Goal: Information Seeking & Learning: Learn about a topic

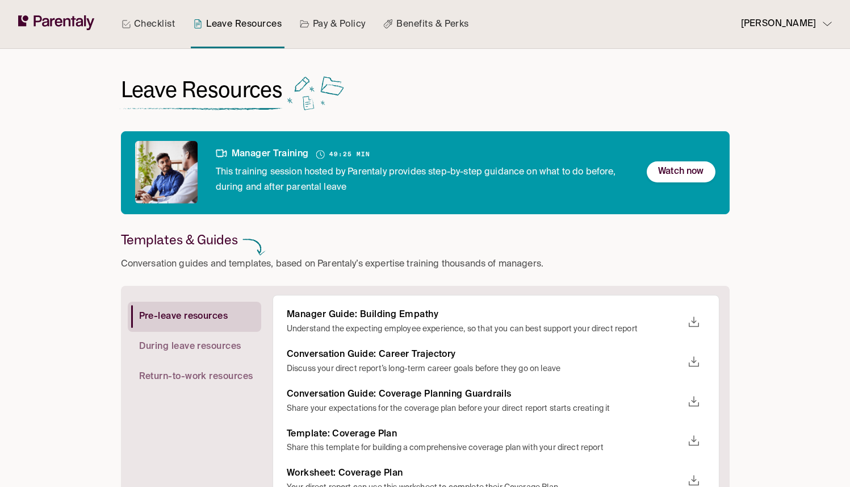
scroll to position [168, 0]
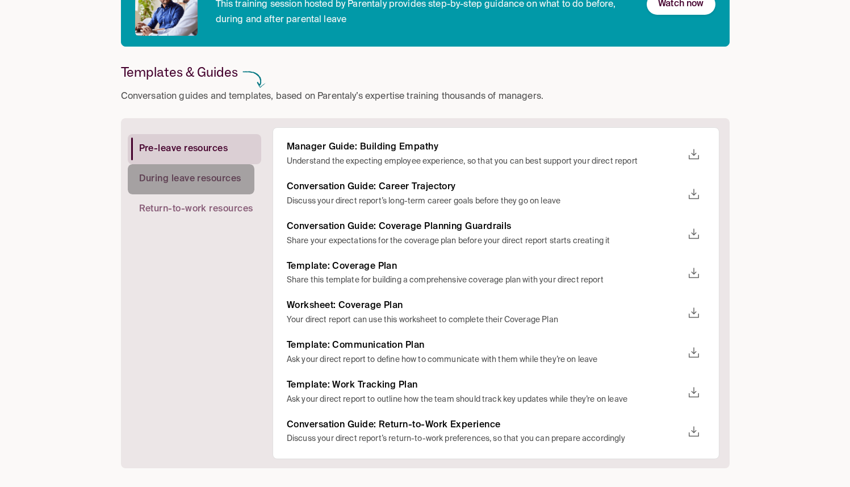
click at [228, 186] on resources "During leave resources" at bounding box center [191, 179] width 127 height 30
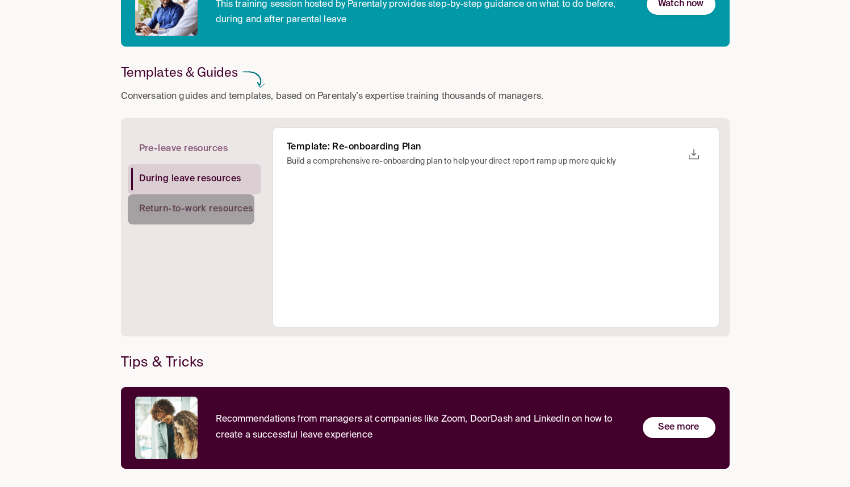
click at [225, 217] on resources "Return-to-work resources" at bounding box center [191, 209] width 127 height 30
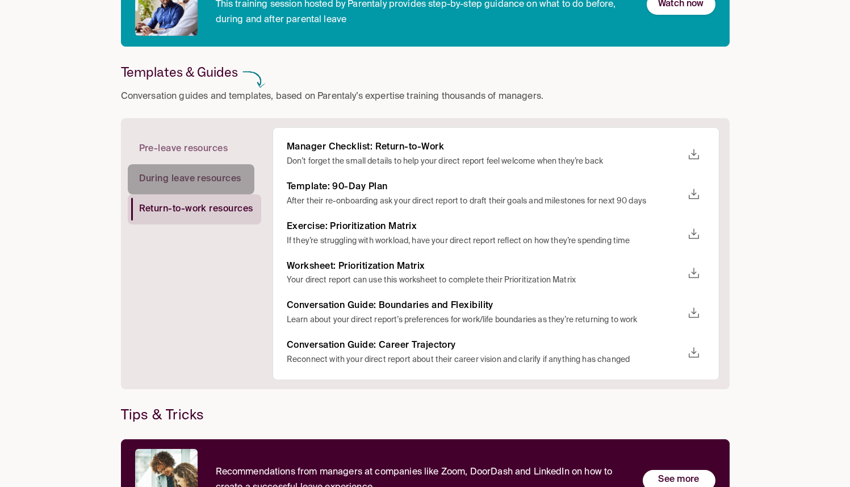
click at [229, 190] on resources "During leave resources" at bounding box center [191, 179] width 127 height 30
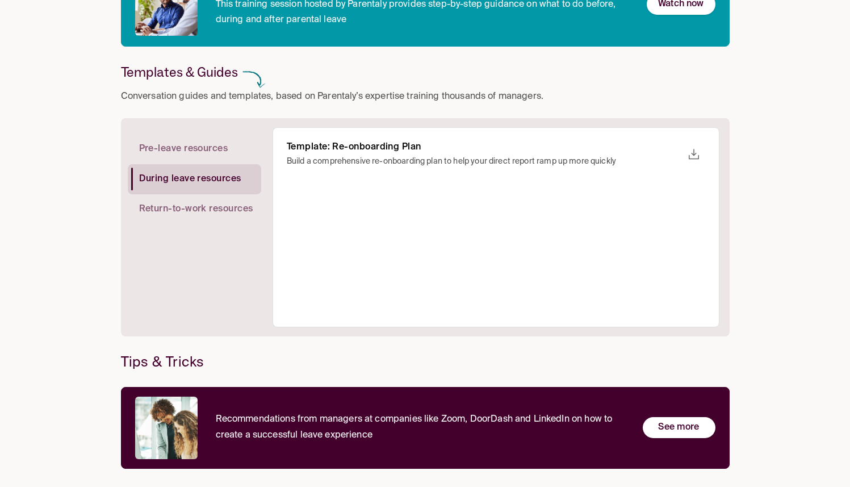
click at [232, 154] on resources "Pre-leave resources" at bounding box center [191, 149] width 127 height 30
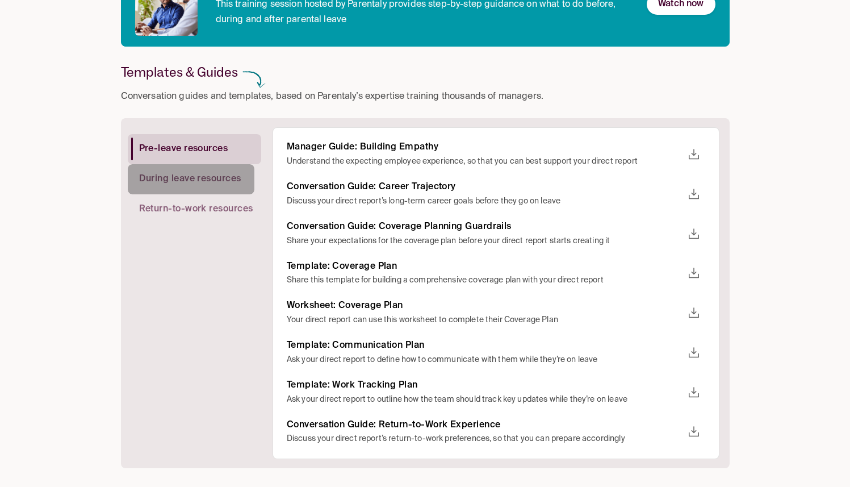
click at [216, 189] on resources "During leave resources" at bounding box center [191, 179] width 127 height 30
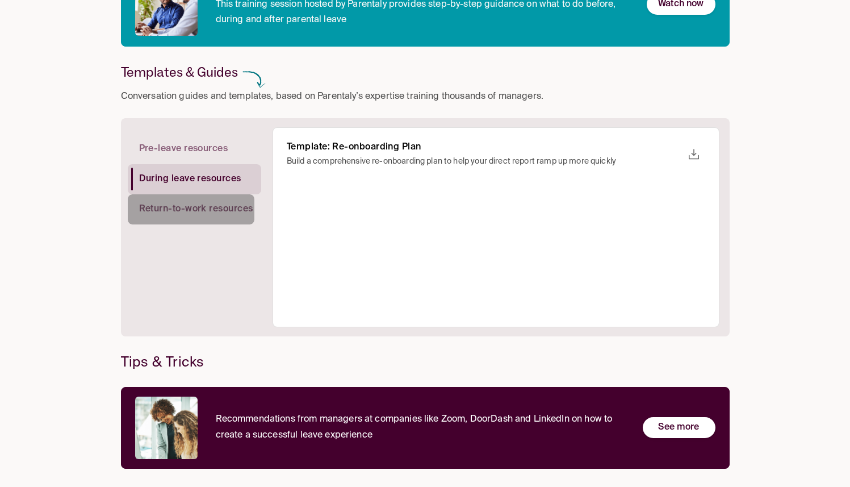
click at [214, 210] on span "Return-to-work resources" at bounding box center [196, 209] width 114 height 12
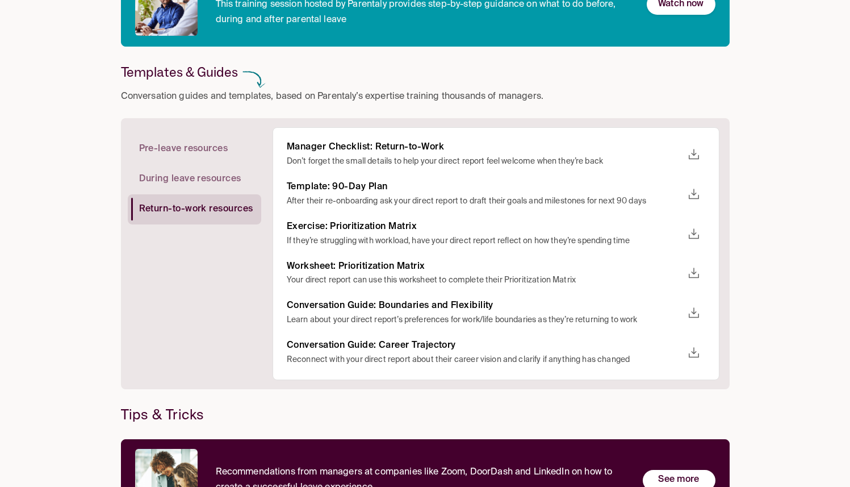
click at [231, 181] on span "During leave resources" at bounding box center [190, 179] width 102 height 12
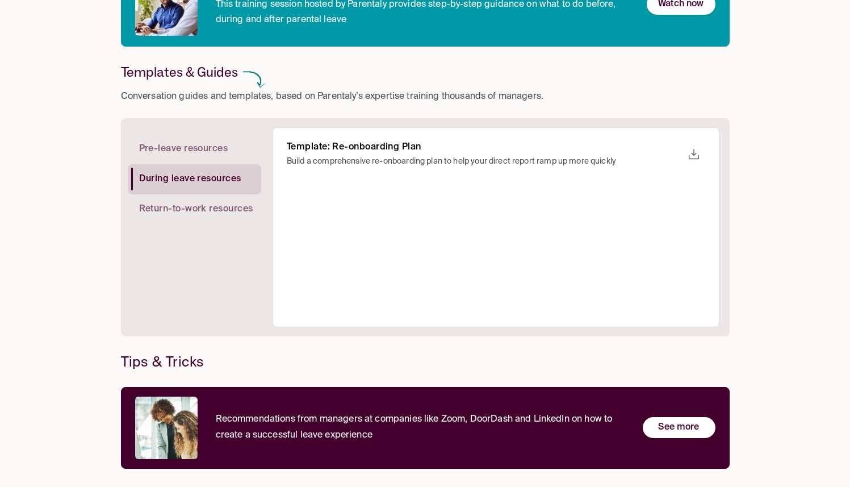
scroll to position [181, 0]
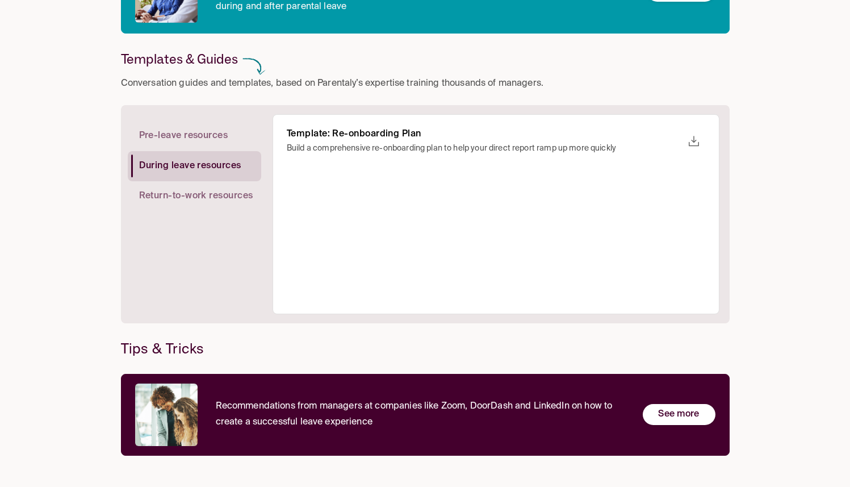
click at [229, 185] on resources "Return-to-work resources" at bounding box center [191, 196] width 127 height 30
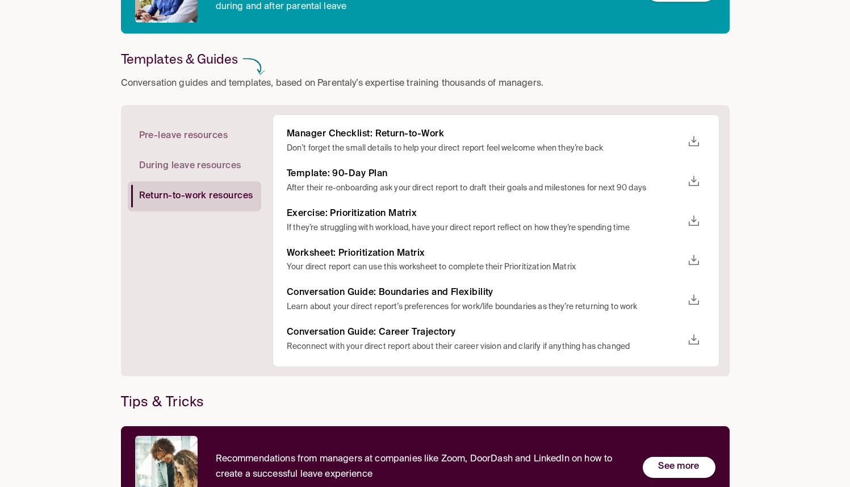
scroll to position [0, 0]
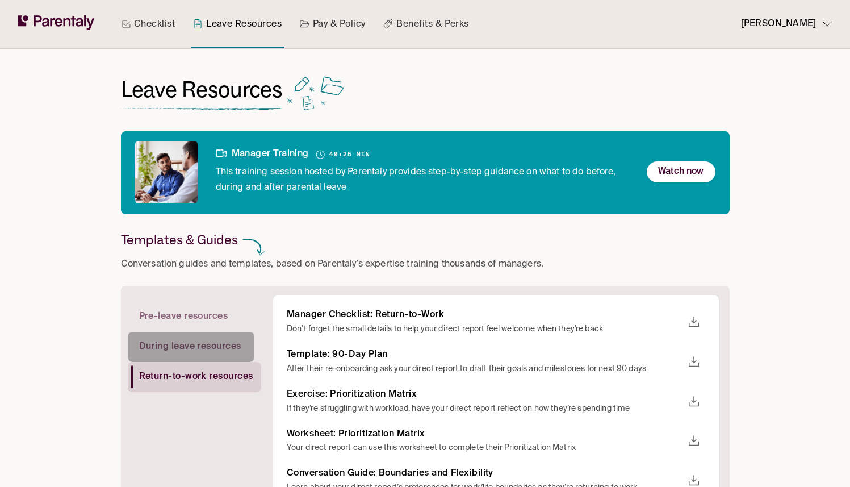
click at [203, 332] on resources "During leave resources" at bounding box center [191, 347] width 127 height 30
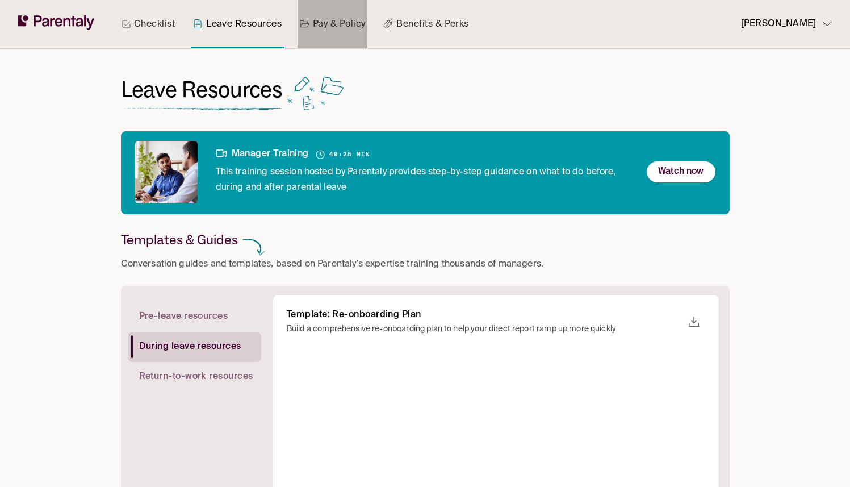
click at [307, 27] on icon at bounding box center [304, 23] width 9 height 7
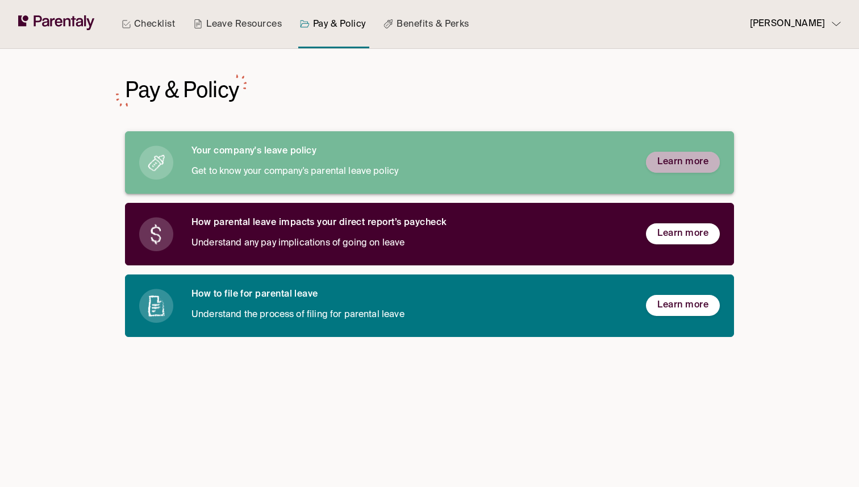
click at [685, 157] on span "Learn more" at bounding box center [682, 162] width 51 height 12
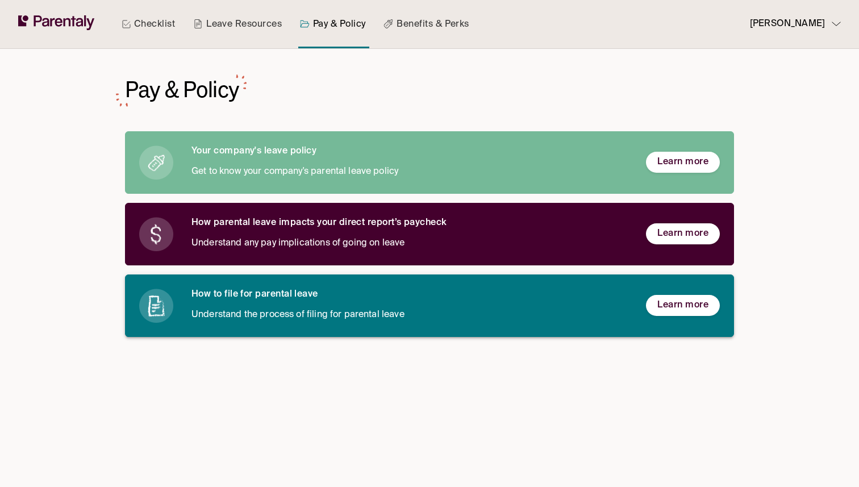
click at [686, 303] on span "Learn more" at bounding box center [682, 305] width 51 height 12
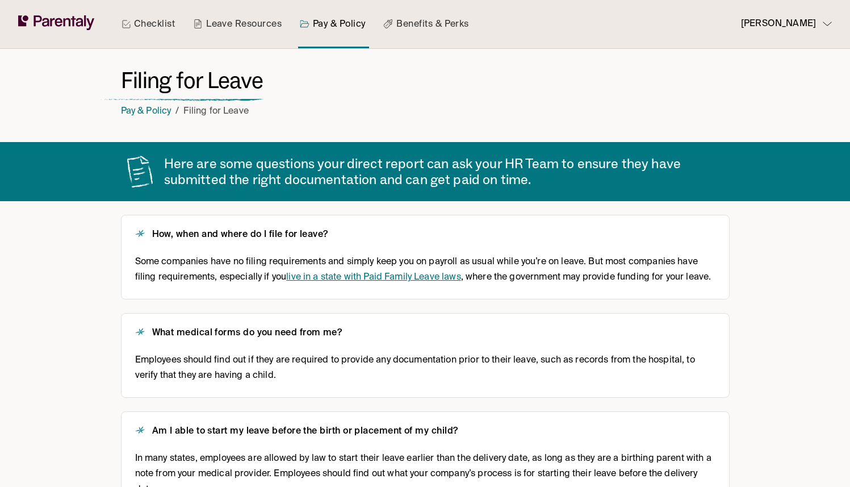
click at [463, 19] on link "Benefits & Perks" at bounding box center [426, 24] width 90 height 48
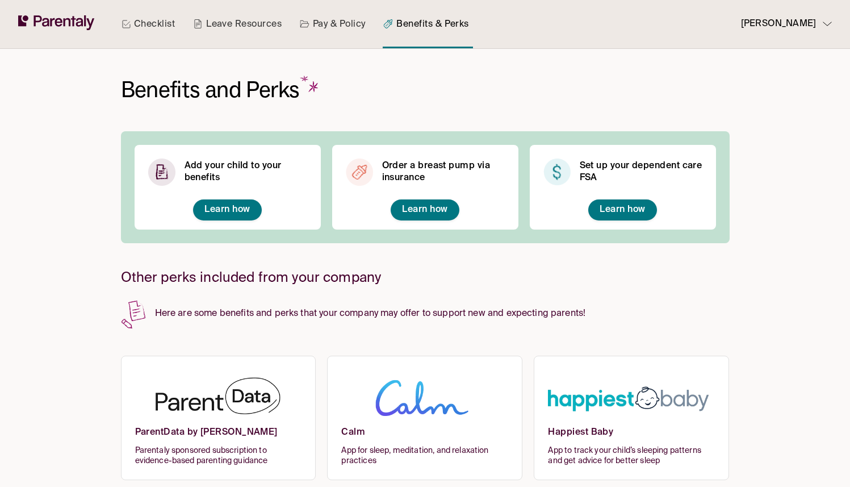
click at [241, 202] on button "Learn how" at bounding box center [227, 209] width 68 height 21
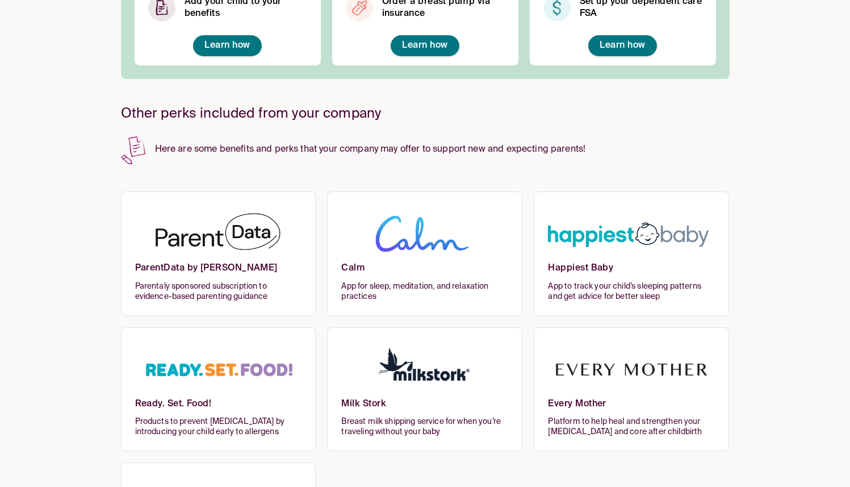
scroll to position [176, 0]
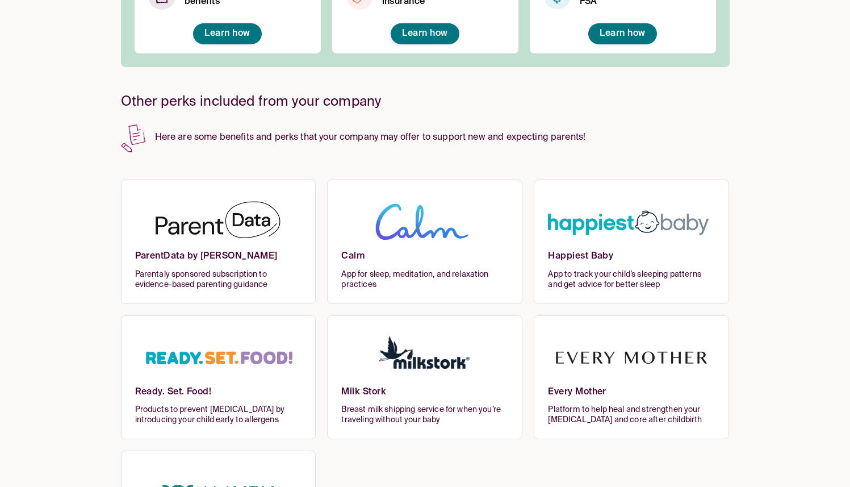
click at [254, 227] on img at bounding box center [218, 222] width 167 height 56
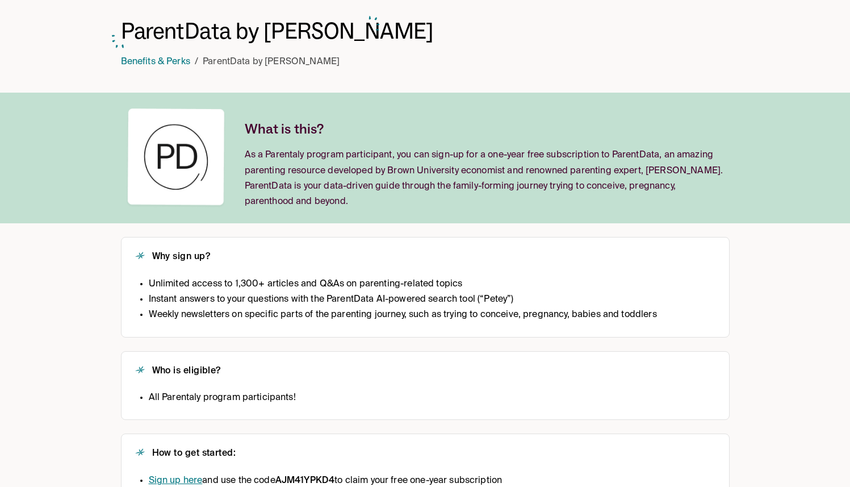
scroll to position [115, 0]
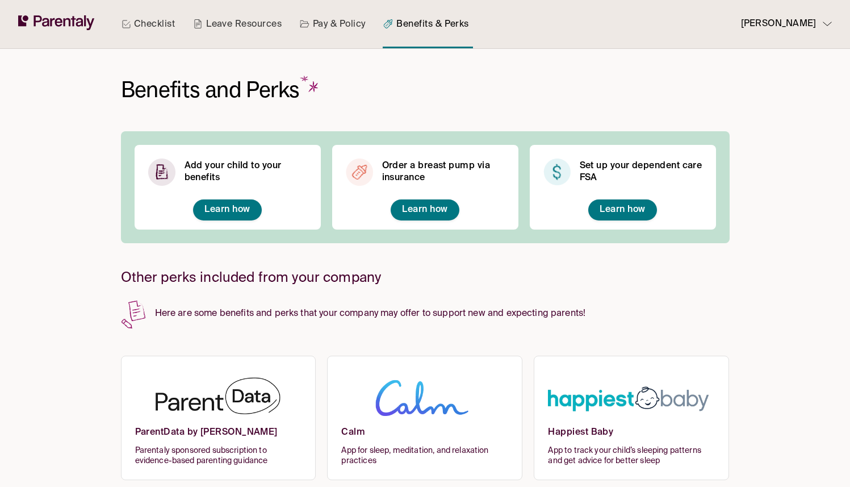
click at [331, 34] on link "Pay & Policy" at bounding box center [333, 24] width 70 height 48
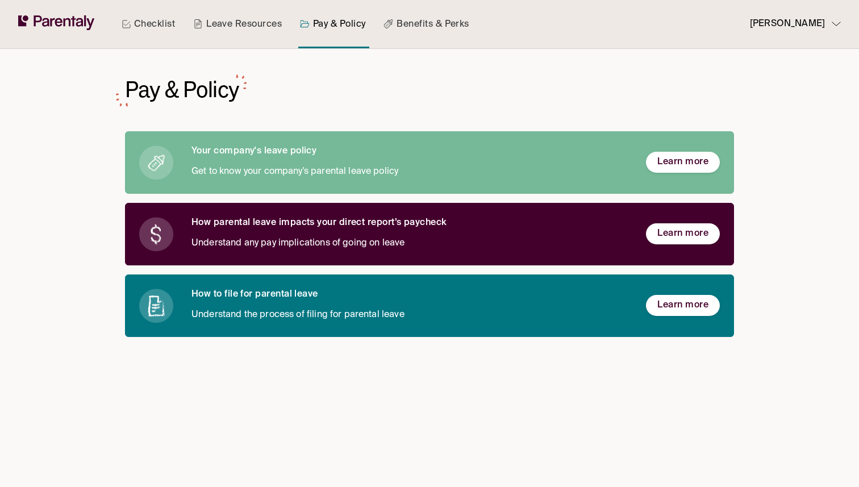
click at [58, 21] on icon at bounding box center [56, 22] width 77 height 15
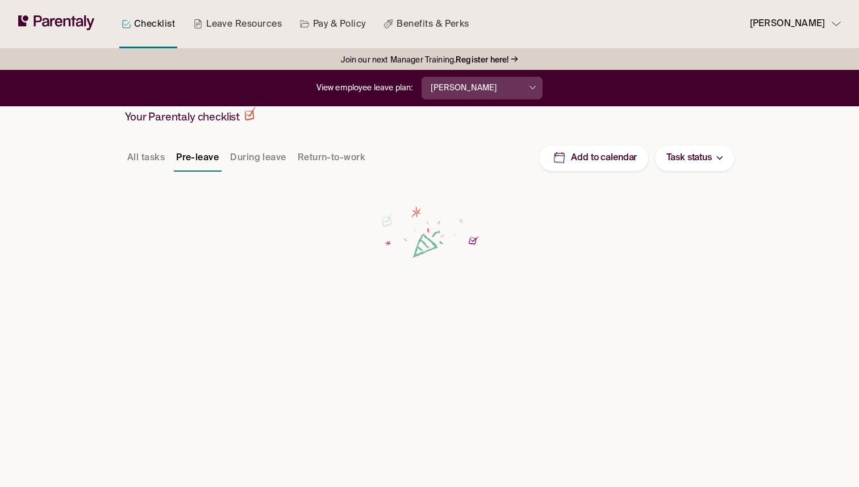
click at [159, 18] on link "Checklist" at bounding box center [148, 24] width 58 height 48
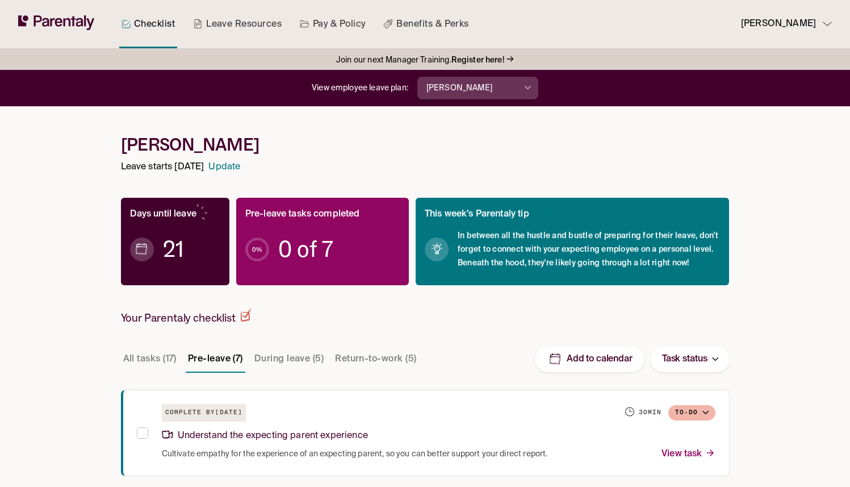
click at [457, 83] on p "Stacey Fredrickson" at bounding box center [459, 88] width 66 height 12
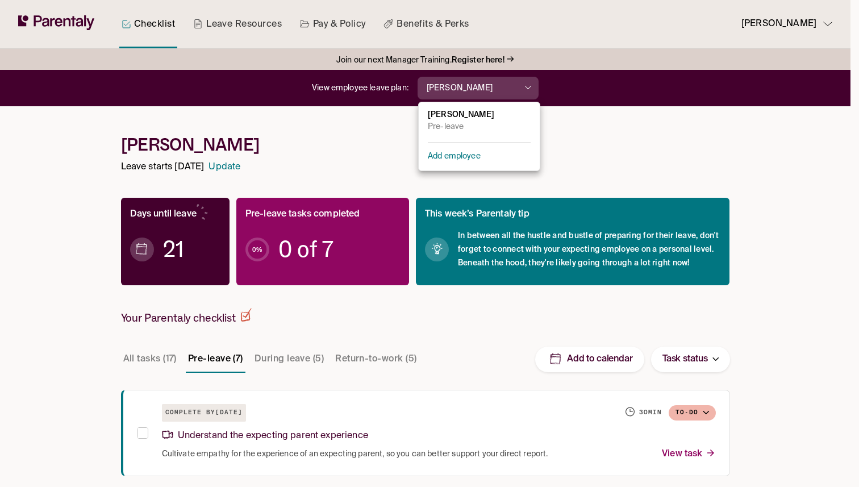
click at [380, 141] on div at bounding box center [429, 243] width 859 height 487
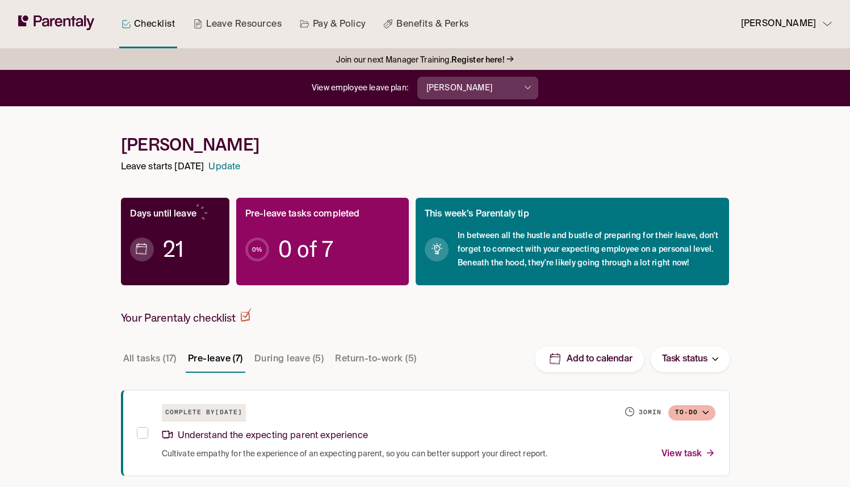
click at [479, 85] on p "Stacey Fredrickson" at bounding box center [459, 88] width 66 height 12
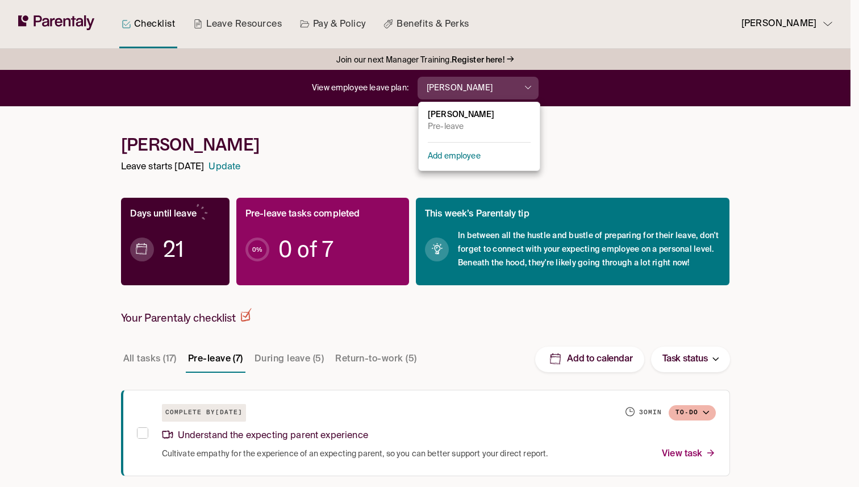
click at [23, 325] on div at bounding box center [429, 243] width 859 height 487
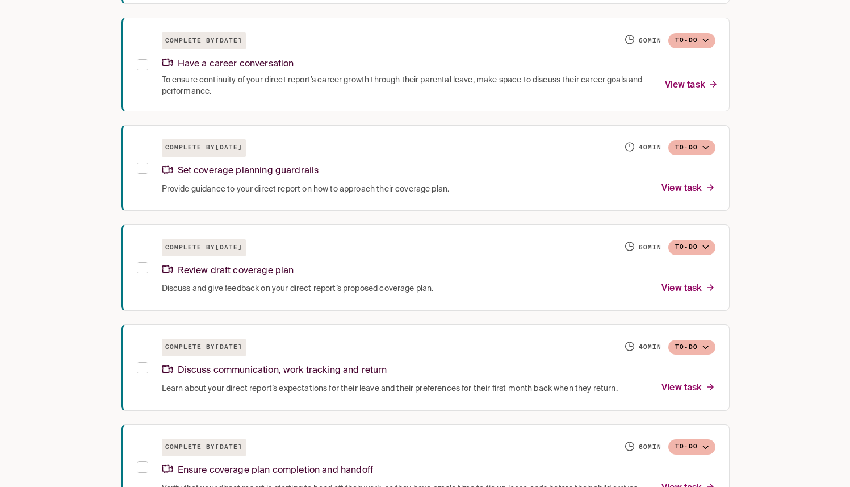
scroll to position [620, 0]
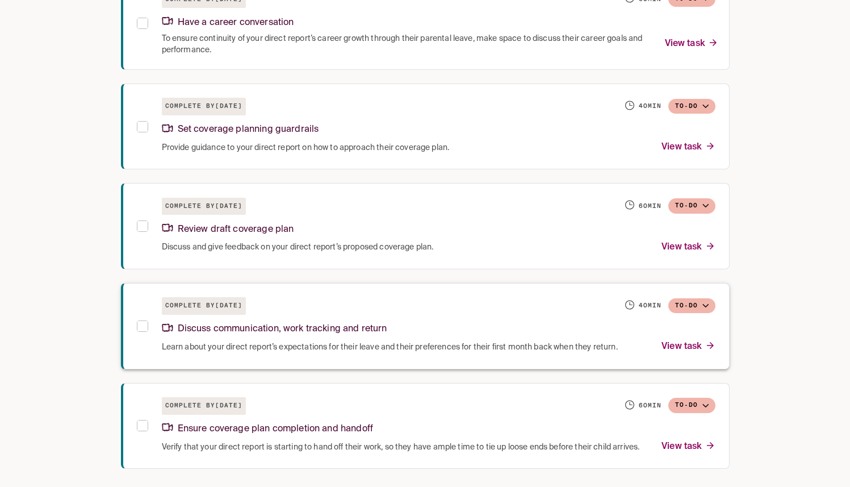
click at [678, 298] on button "To-do" at bounding box center [691, 305] width 47 height 15
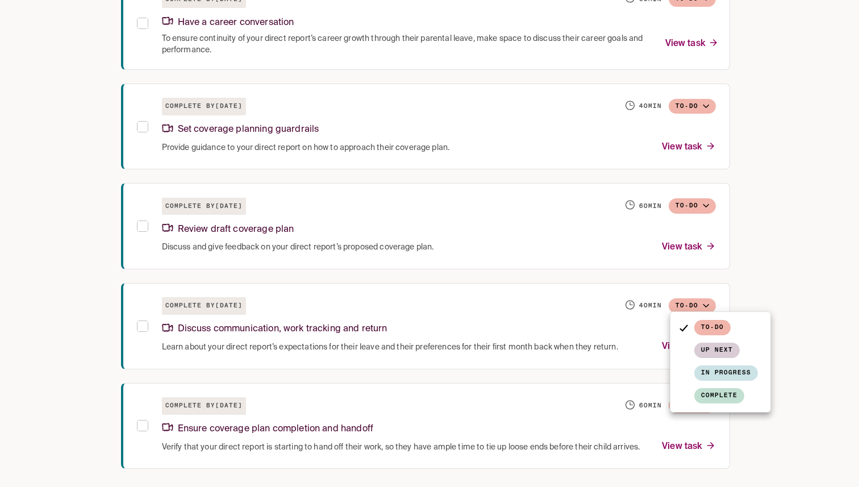
click at [809, 284] on div at bounding box center [429, 243] width 859 height 487
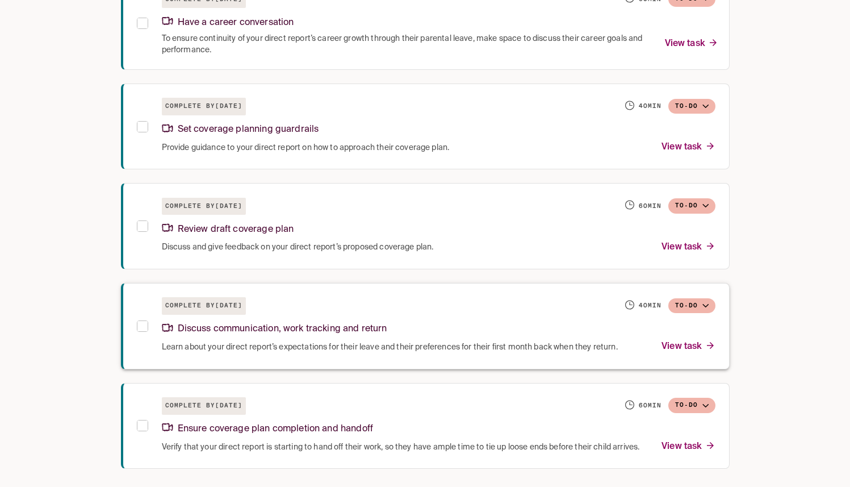
click at [674, 298] on button "To-do" at bounding box center [691, 305] width 47 height 15
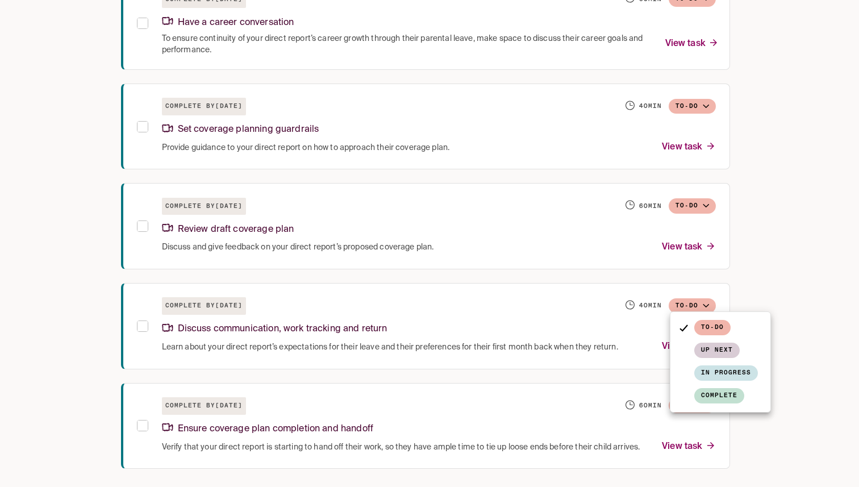
click at [843, 223] on div at bounding box center [429, 243] width 859 height 487
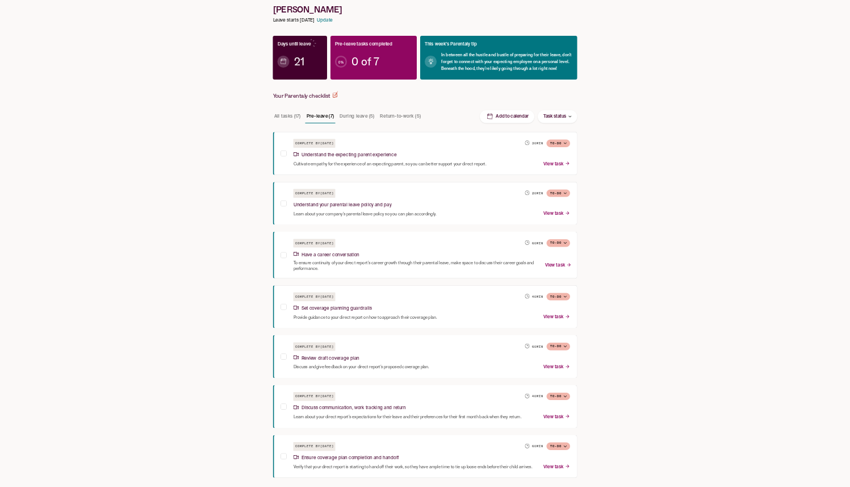
scroll to position [0, 0]
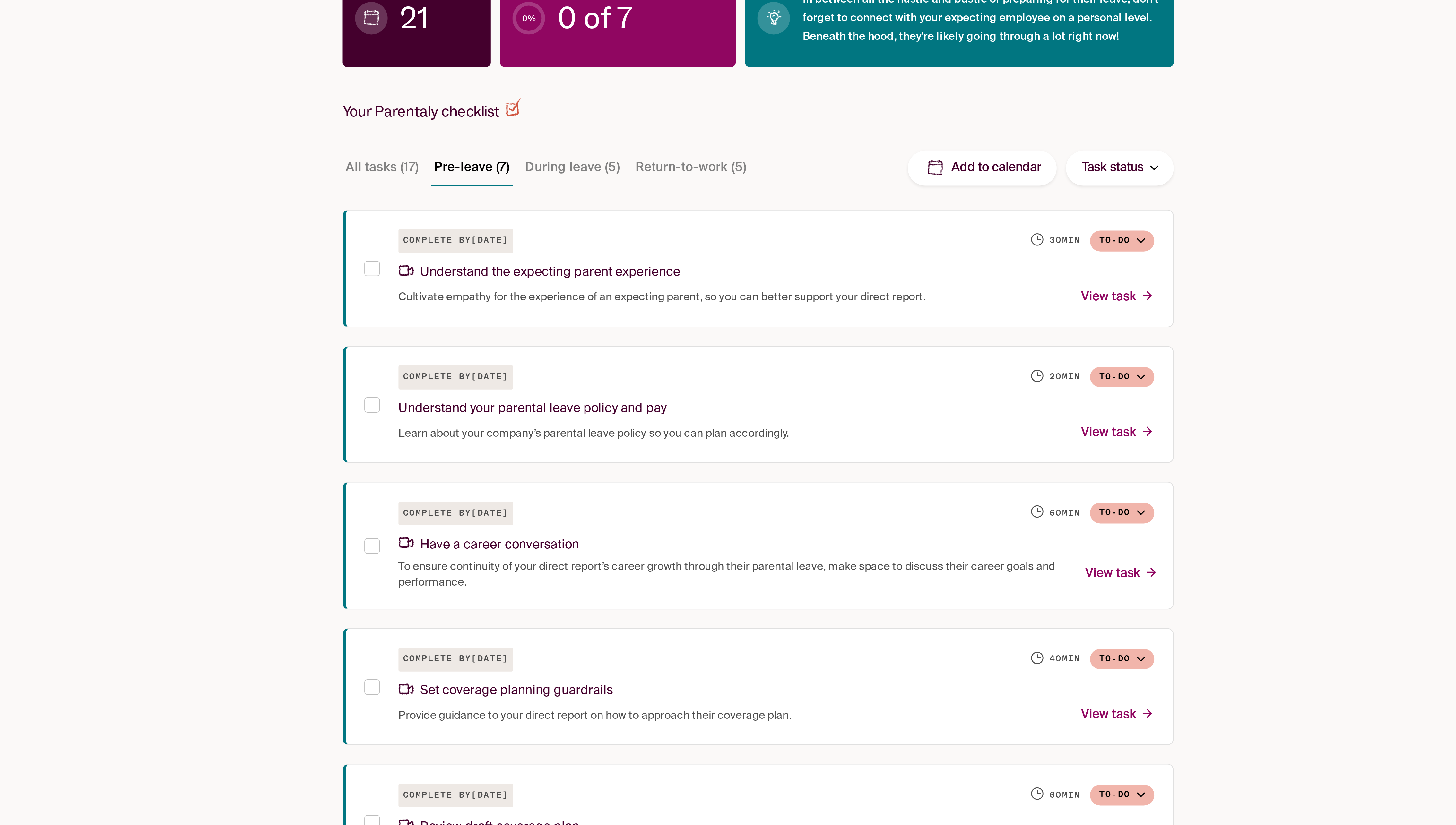
click at [485, 199] on p "Add to calendar" at bounding box center [826, 203] width 37 height 7
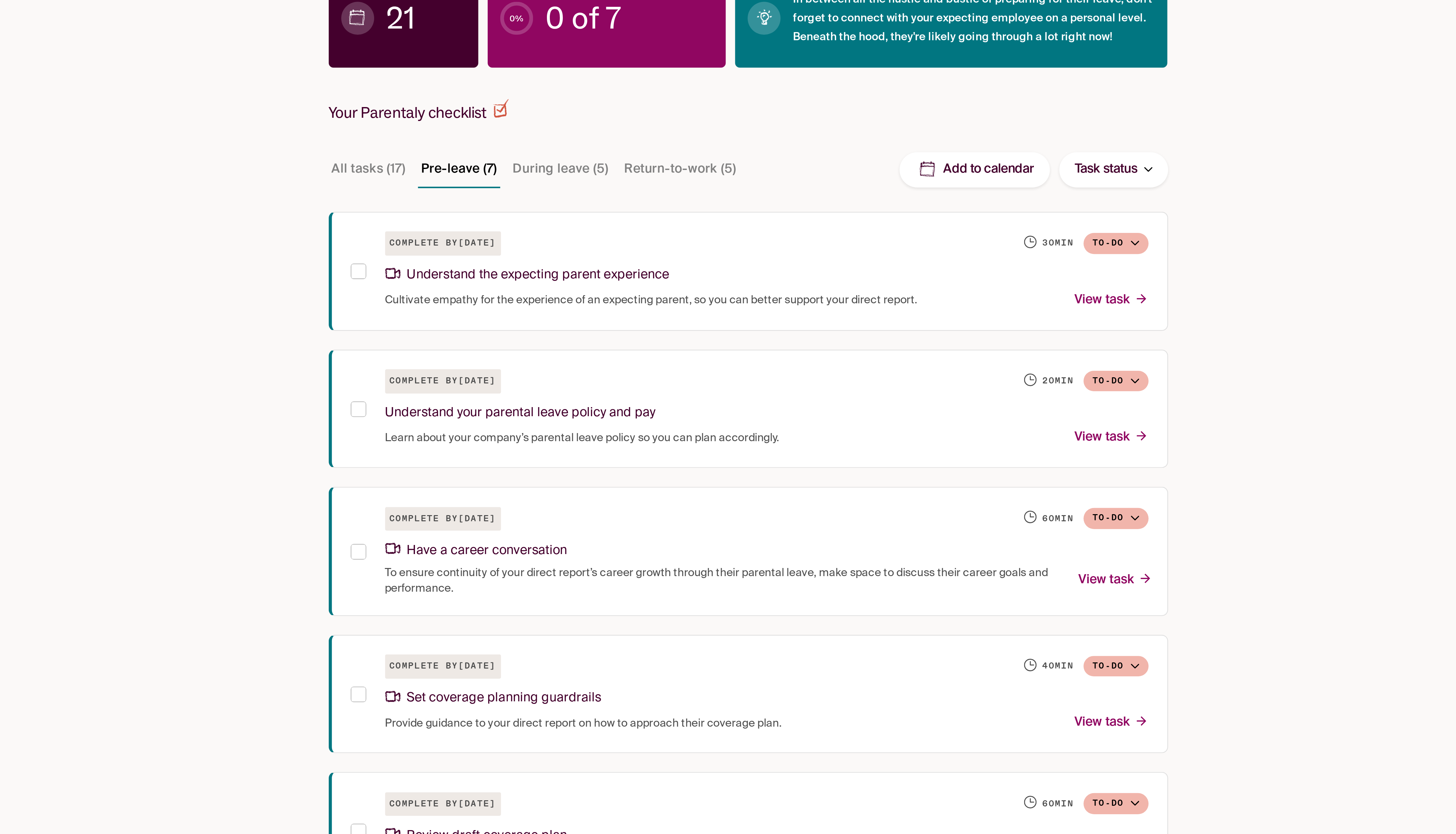
click at [490, 199] on button "Task status" at bounding box center [879, 205] width 45 height 15
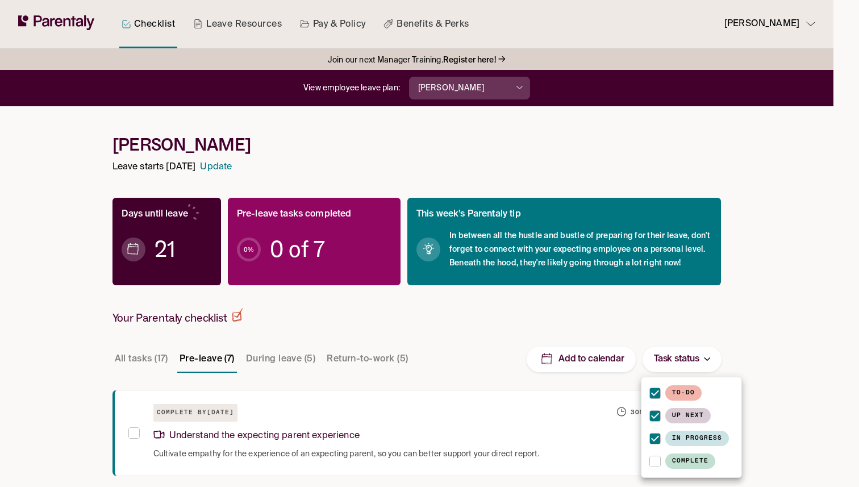
click at [571, 348] on div at bounding box center [429, 243] width 859 height 487
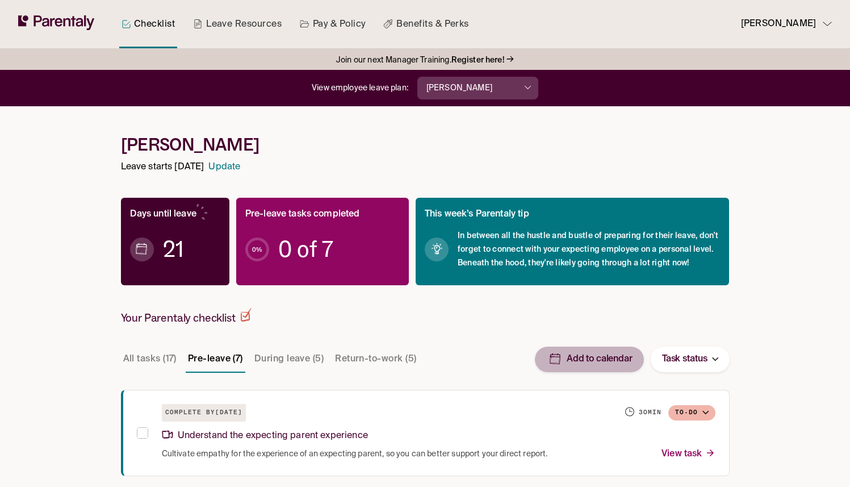
click at [570, 359] on p "Add to calendar" at bounding box center [600, 359] width 66 height 12
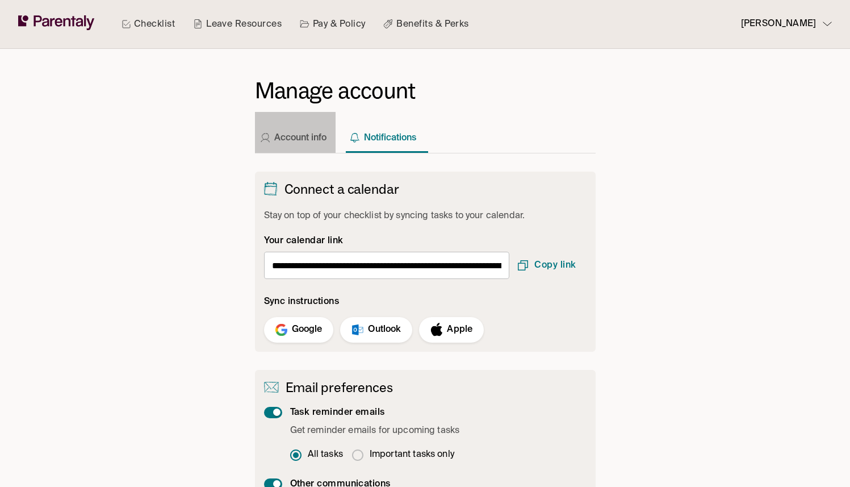
click at [273, 134] on button "Account info" at bounding box center [295, 132] width 81 height 41
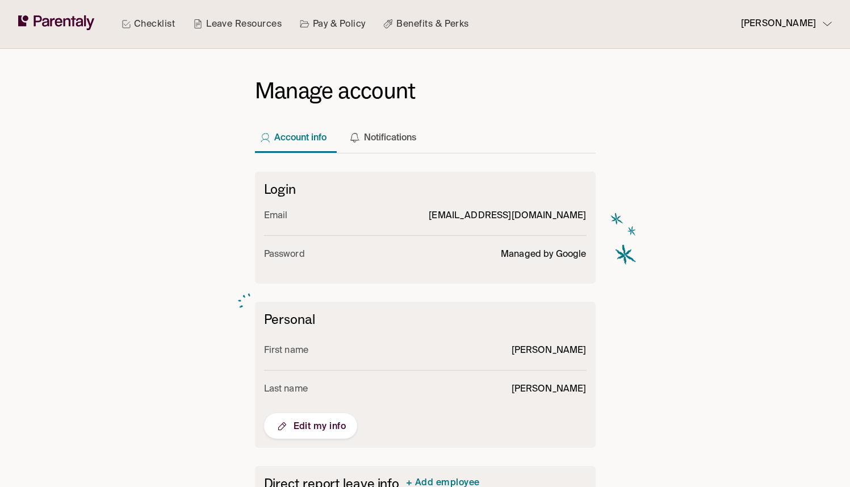
click at [370, 27] on div "Checklist Leave Resources Pay & Policy Benefits & Perks" at bounding box center [295, 24] width 366 height 48
click at [350, 24] on link "Pay & Policy" at bounding box center [333, 24] width 70 height 48
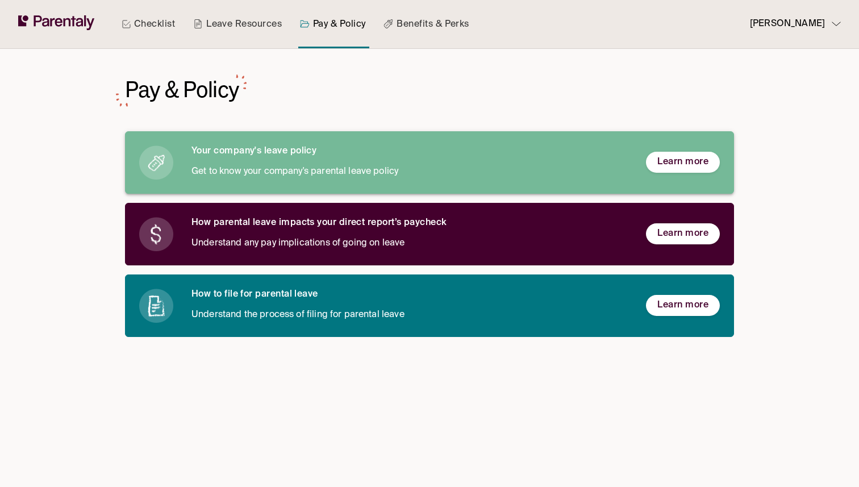
click at [712, 166] on button "Learn more" at bounding box center [683, 162] width 74 height 21
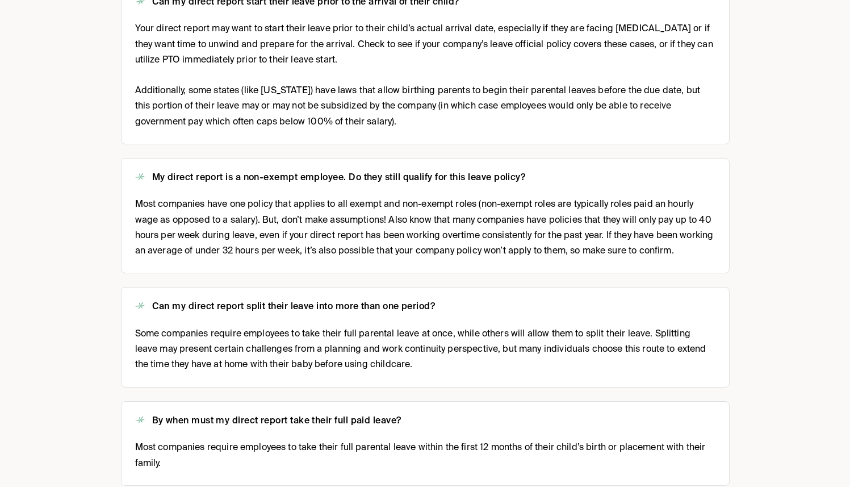
click at [301, 212] on span "Most companies have one policy that applies to all exempt and non-exempt roles …" at bounding box center [425, 228] width 580 height 62
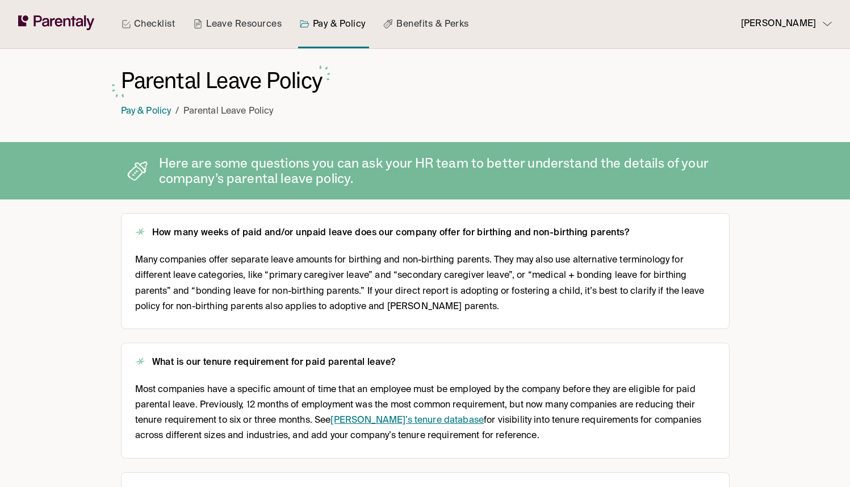
click at [429, 27] on link "Benefits & Perks" at bounding box center [426, 24] width 90 height 48
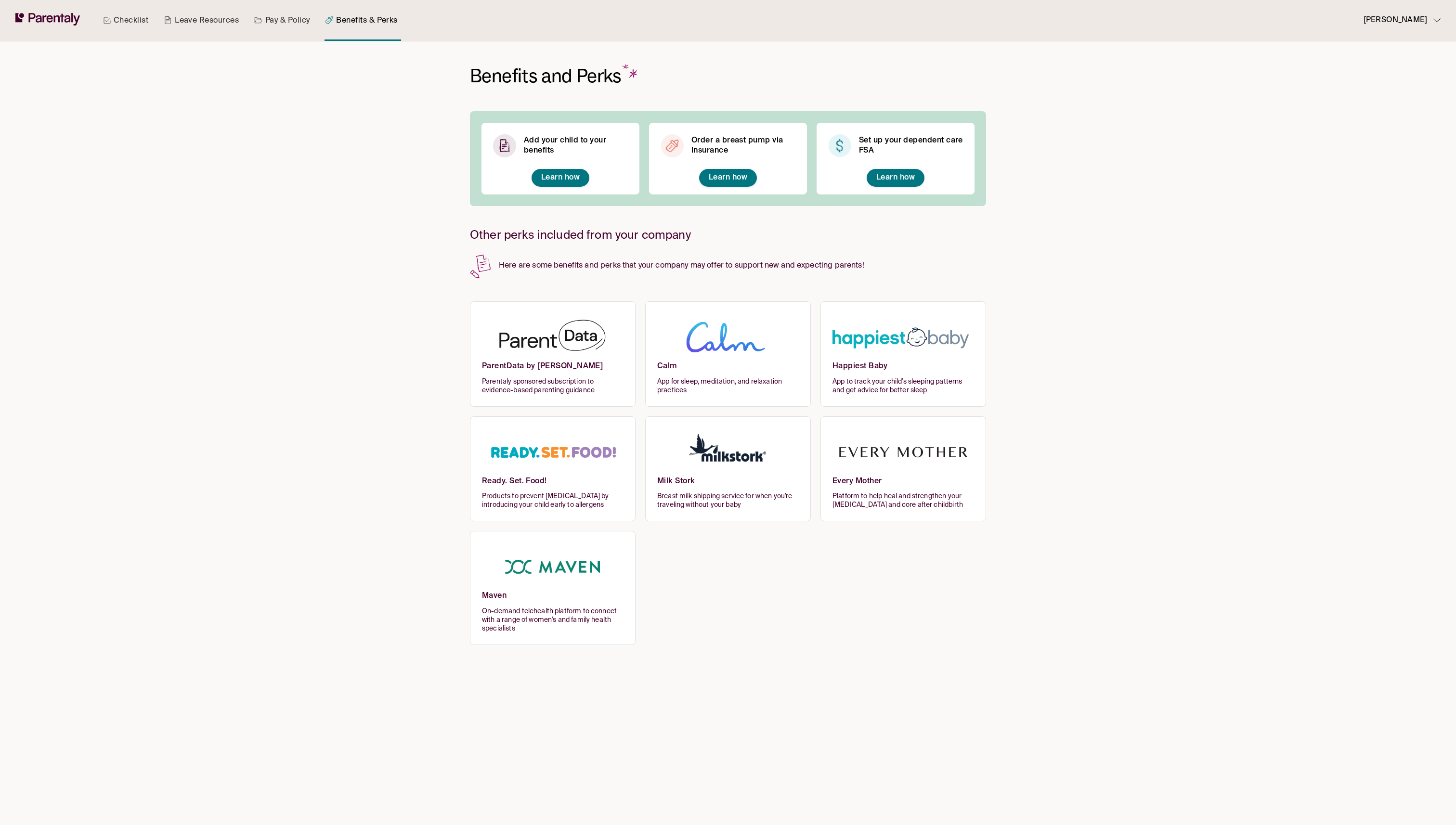
click at [286, 19] on link "Pay & Policy" at bounding box center [282, 20] width 59 height 41
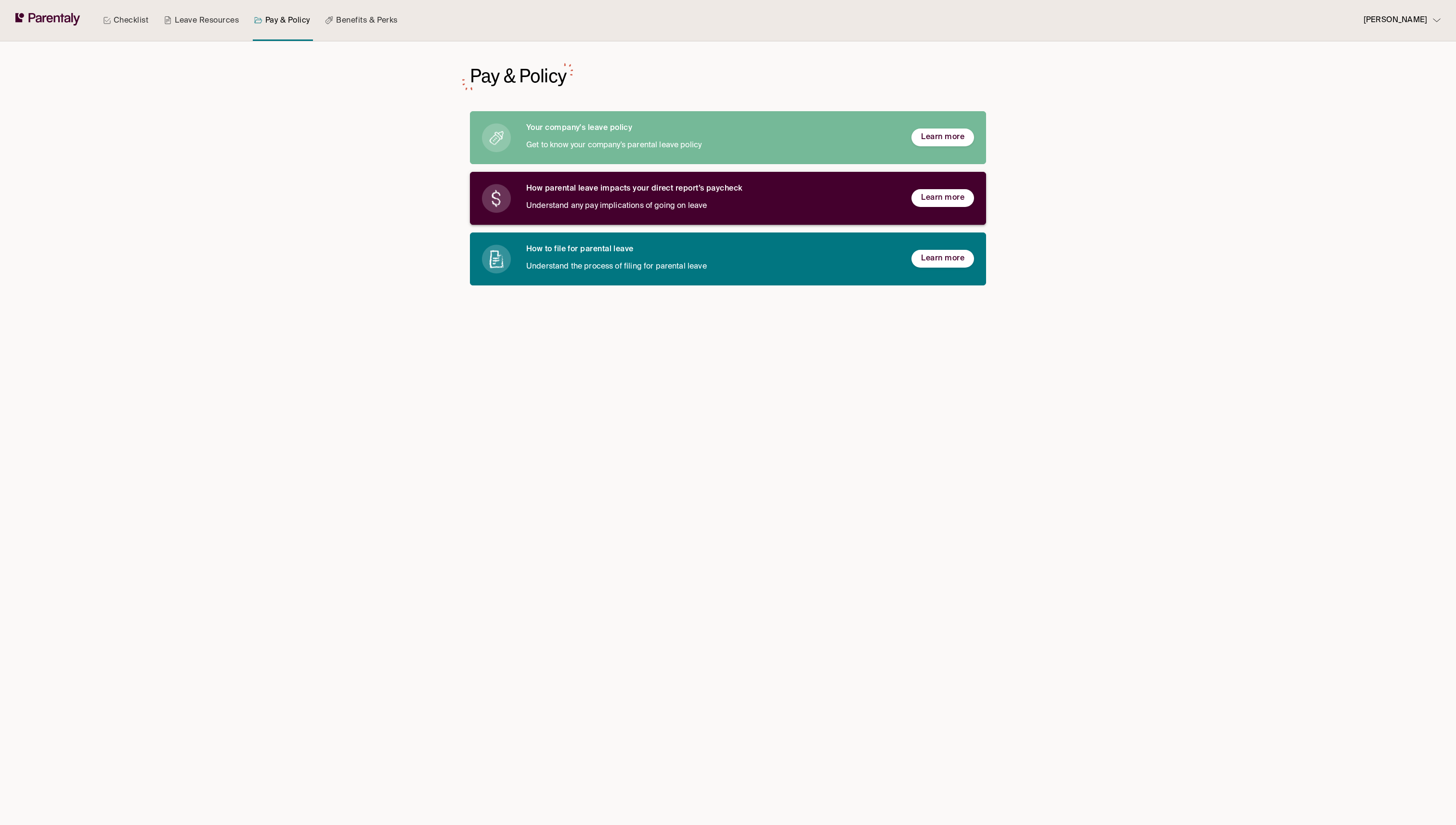
click at [647, 196] on div "How parental leave impacts your direct report’s paycheck Understand any pay imp…" at bounding box center [711, 198] width 370 height 29
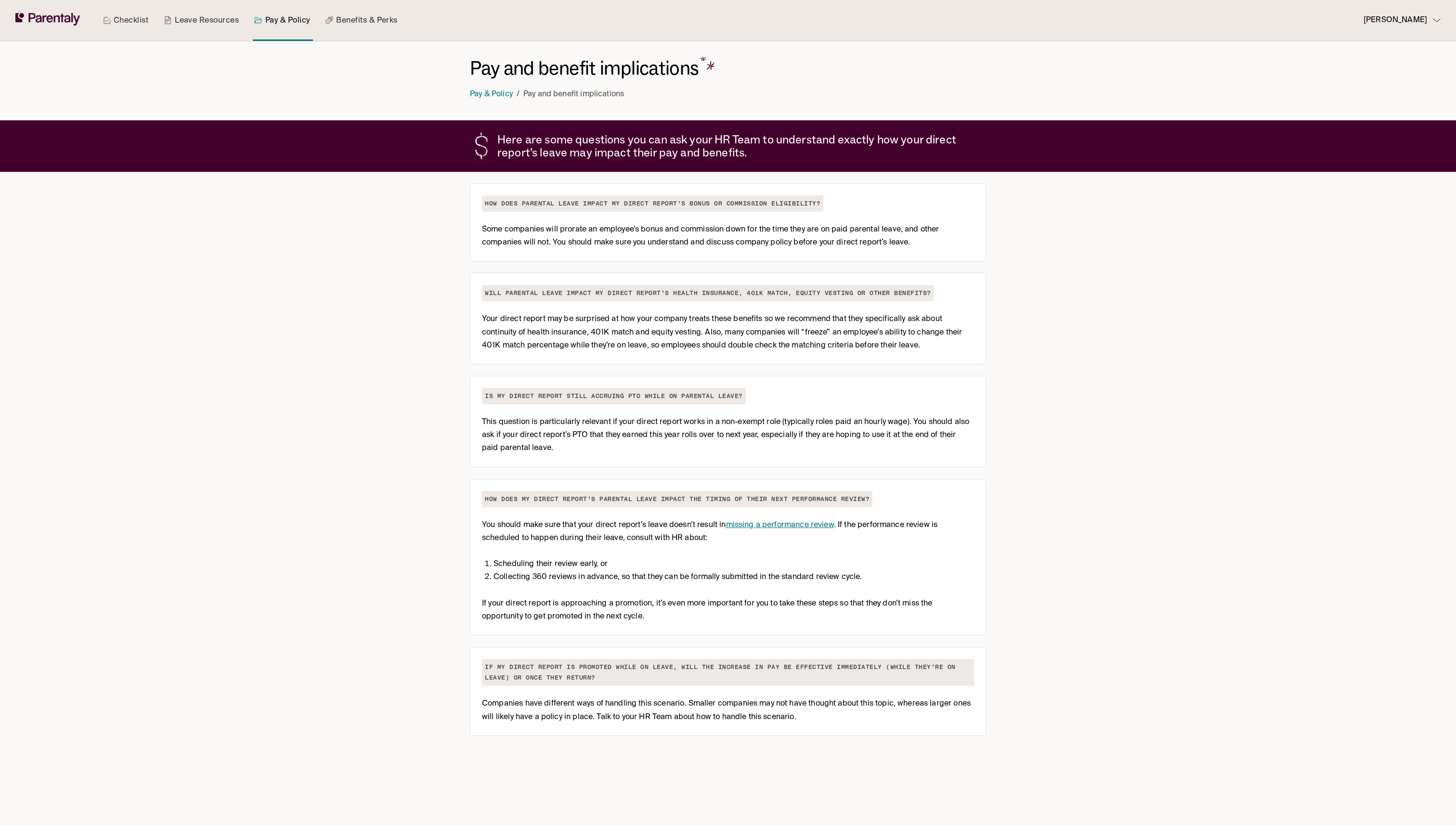
click at [531, 198] on h2 "How does parental leave impact my direct report’s bonus or commission eligibili…" at bounding box center [652, 203] width 342 height 16
drag, startPoint x: 488, startPoint y: 229, endPoint x: 888, endPoint y: 256, distance: 400.9
click at [728, 256] on div "How does parental leave impact my direct report’s bonus or commission eligibili…" at bounding box center [728, 222] width 516 height 78
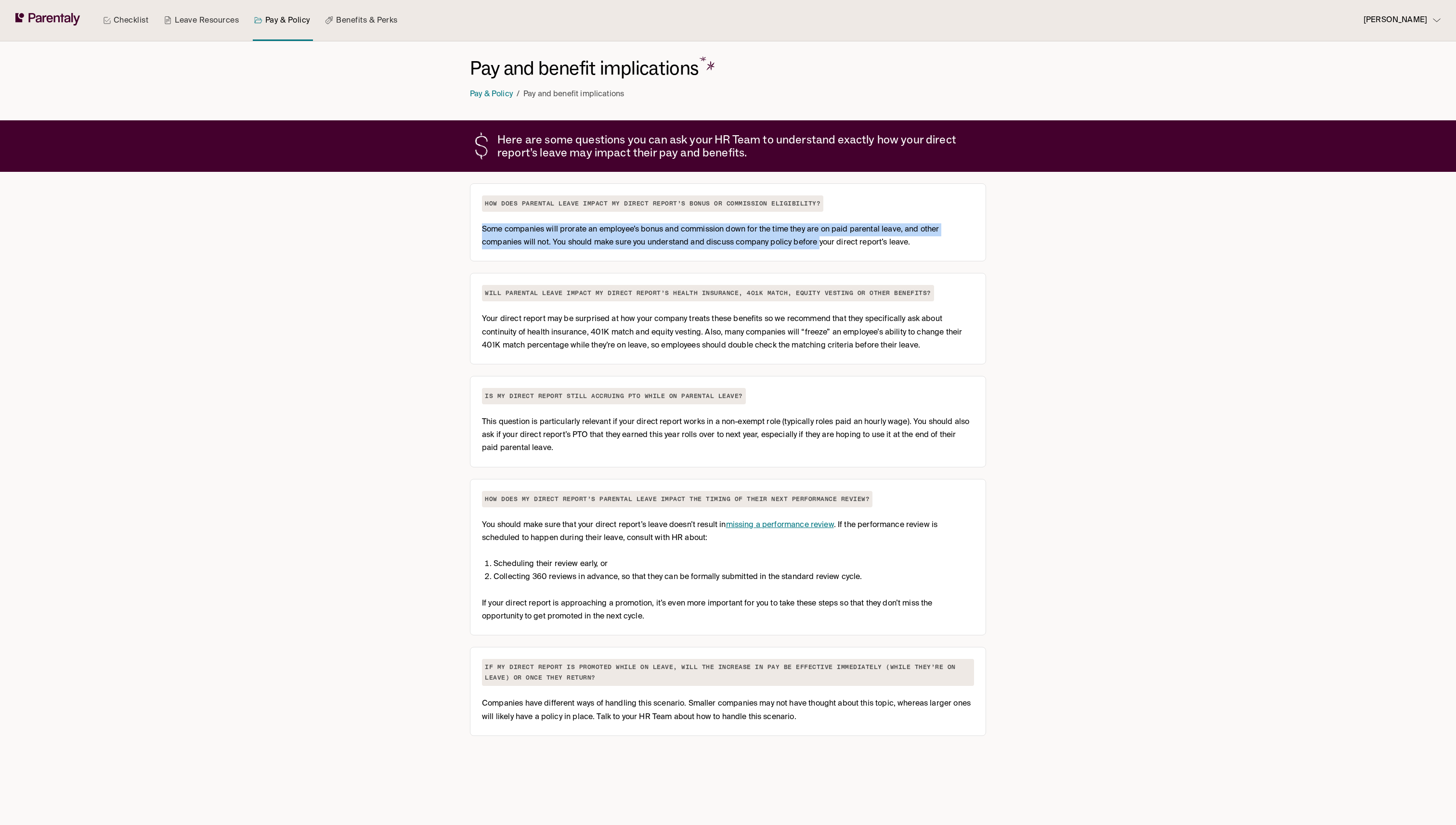
drag, startPoint x: 820, startPoint y: 246, endPoint x: 493, endPoint y: 190, distance: 331.8
click at [489, 215] on div "How does parental leave impact my direct report’s bonus or commission eligibili…" at bounding box center [728, 223] width 492 height 54
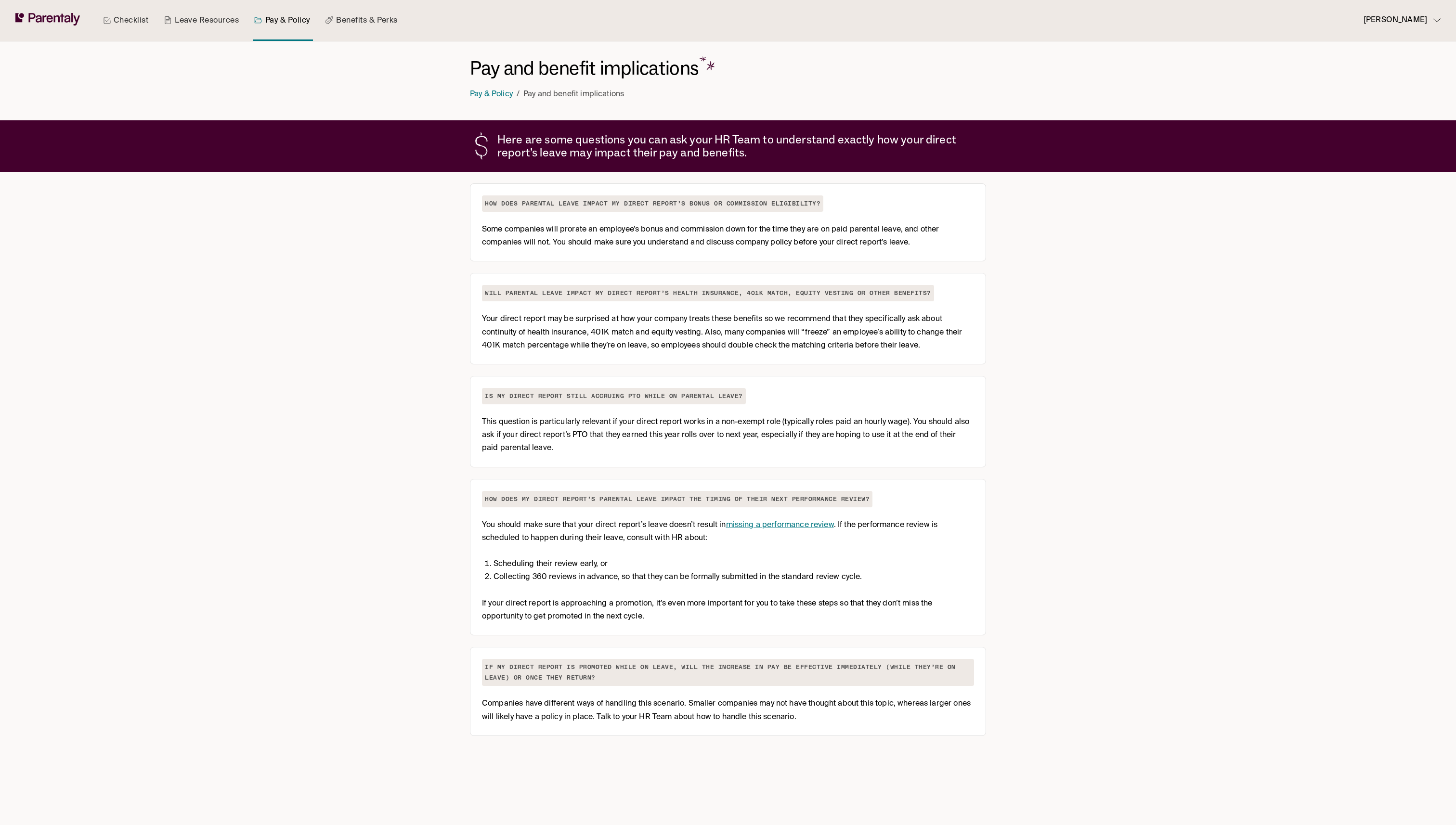
click at [499, 125] on div "Here are some questions you can ask your HR Team to understand exactly how your…" at bounding box center [728, 146] width 516 height 52
drag, startPoint x: 494, startPoint y: 131, endPoint x: 796, endPoint y: 157, distance: 303.1
click at [728, 152] on div "Here are some questions you can ask your HR Team to understand exactly how your…" at bounding box center [728, 146] width 516 height 52
click at [728, 153] on h2 "Here are some questions you can ask your HR Team to understand exactly how your…" at bounding box center [739, 146] width 483 height 26
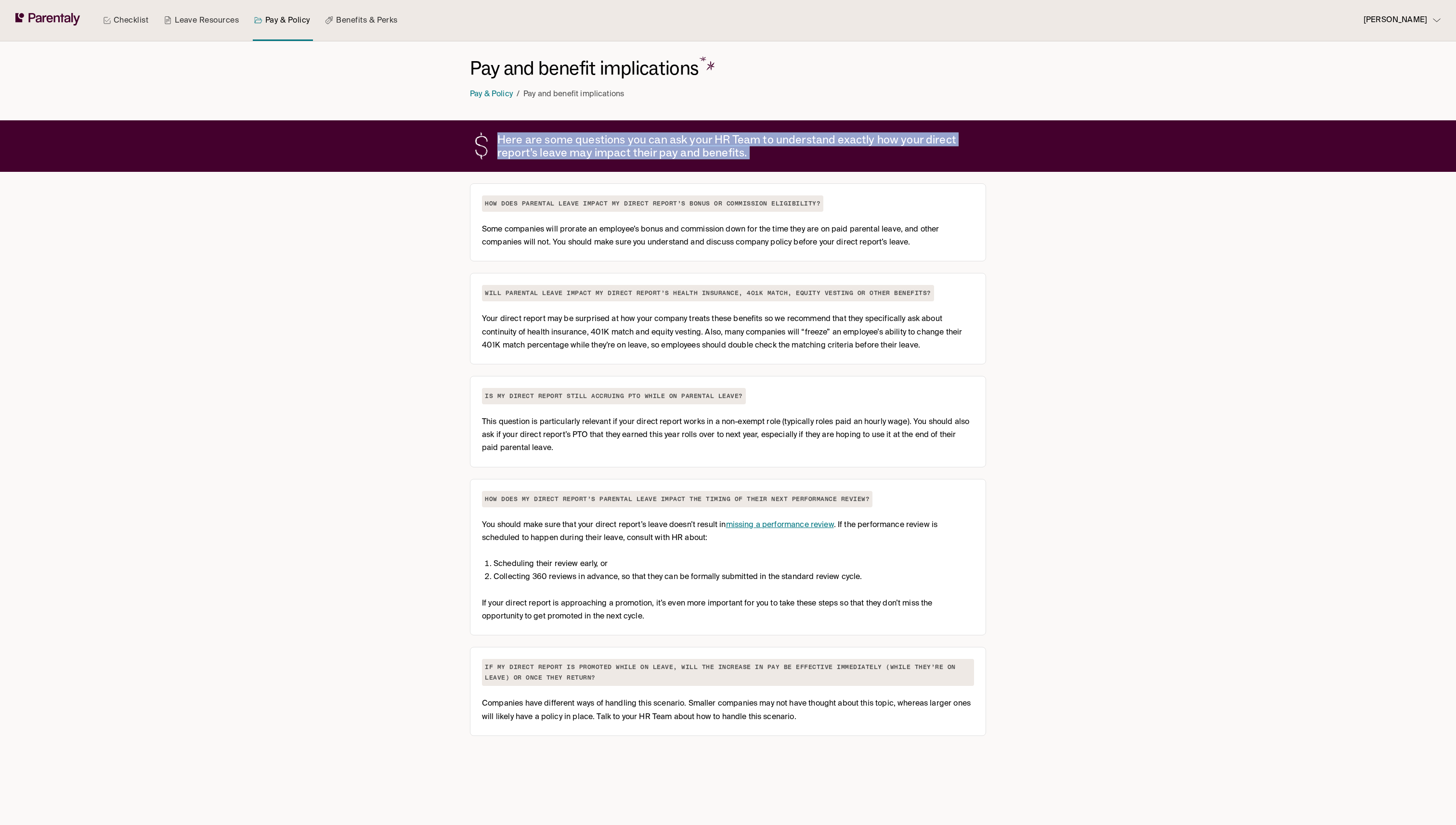
click at [728, 153] on h2 "Here are some questions you can ask your HR Team to understand exactly how your…" at bounding box center [739, 146] width 483 height 26
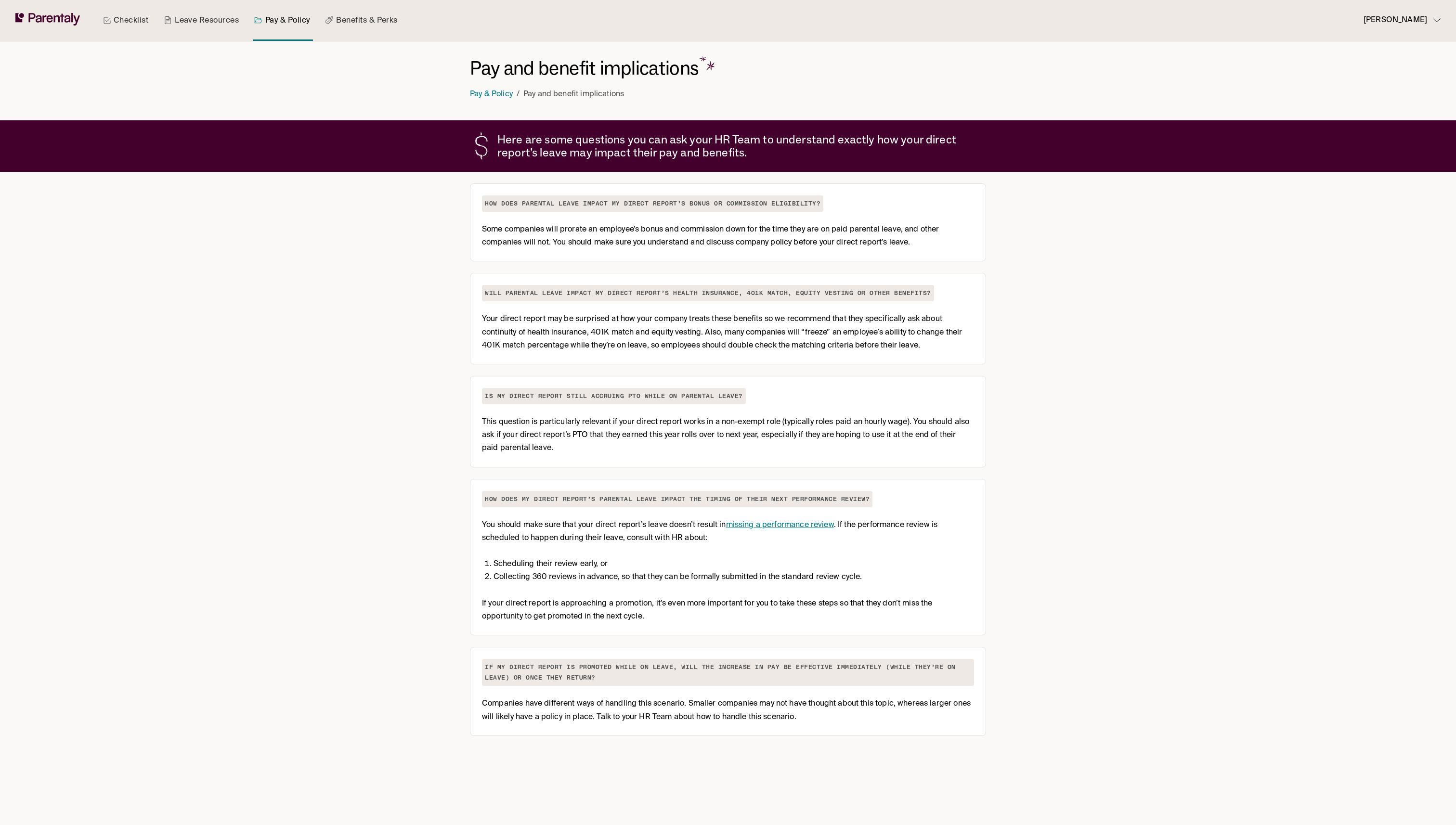
click at [439, 328] on div "Checklist Leave Resources Pay & Policy Benefits & Perks Lucy James Pay and bene…" at bounding box center [728, 412] width 1456 height 825
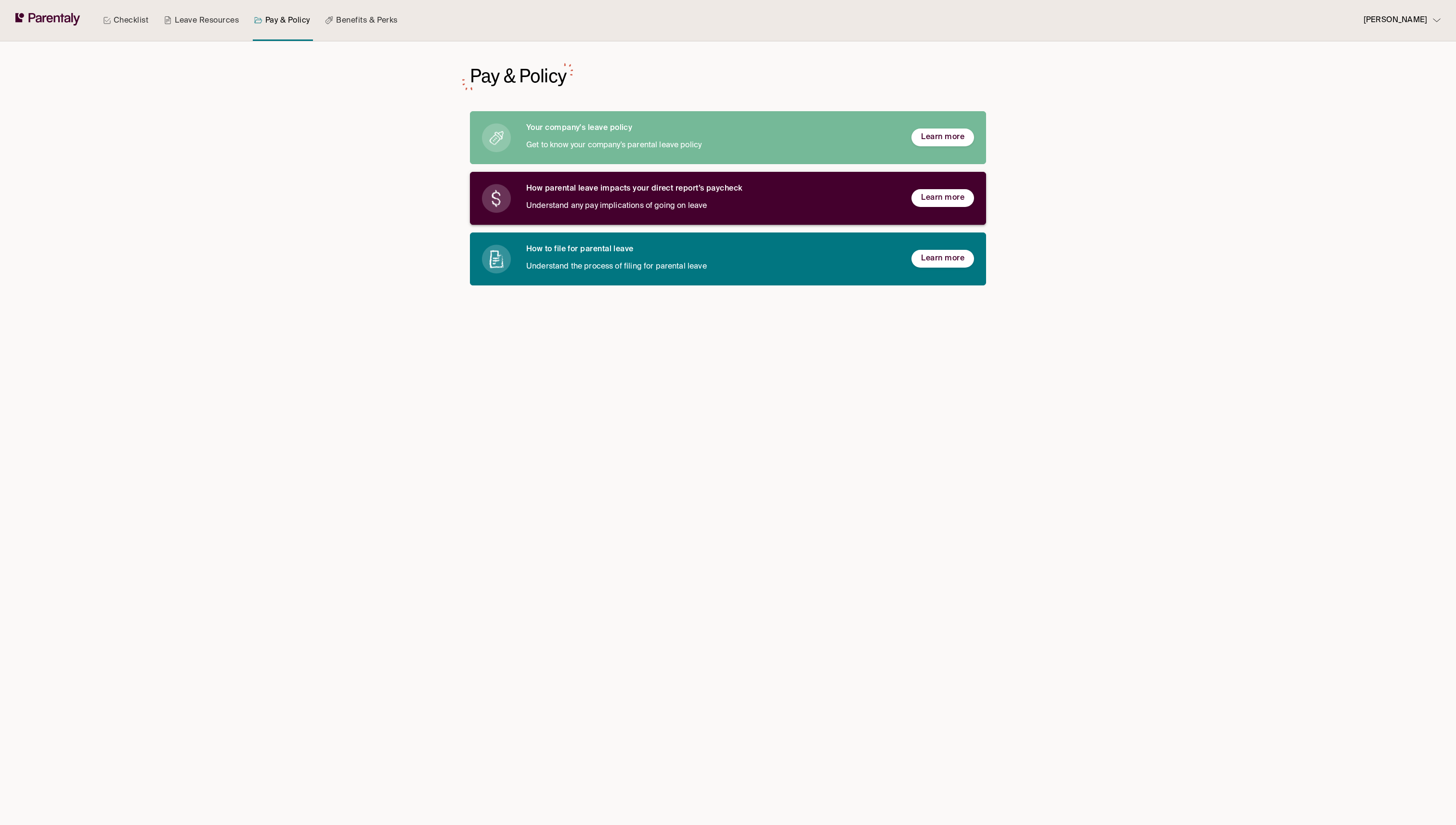
click at [675, 203] on p "Understand any pay implications of going on leave" at bounding box center [711, 206] width 370 height 13
click at [615, 254] on h6 "How to file for parental leave" at bounding box center [711, 249] width 370 height 10
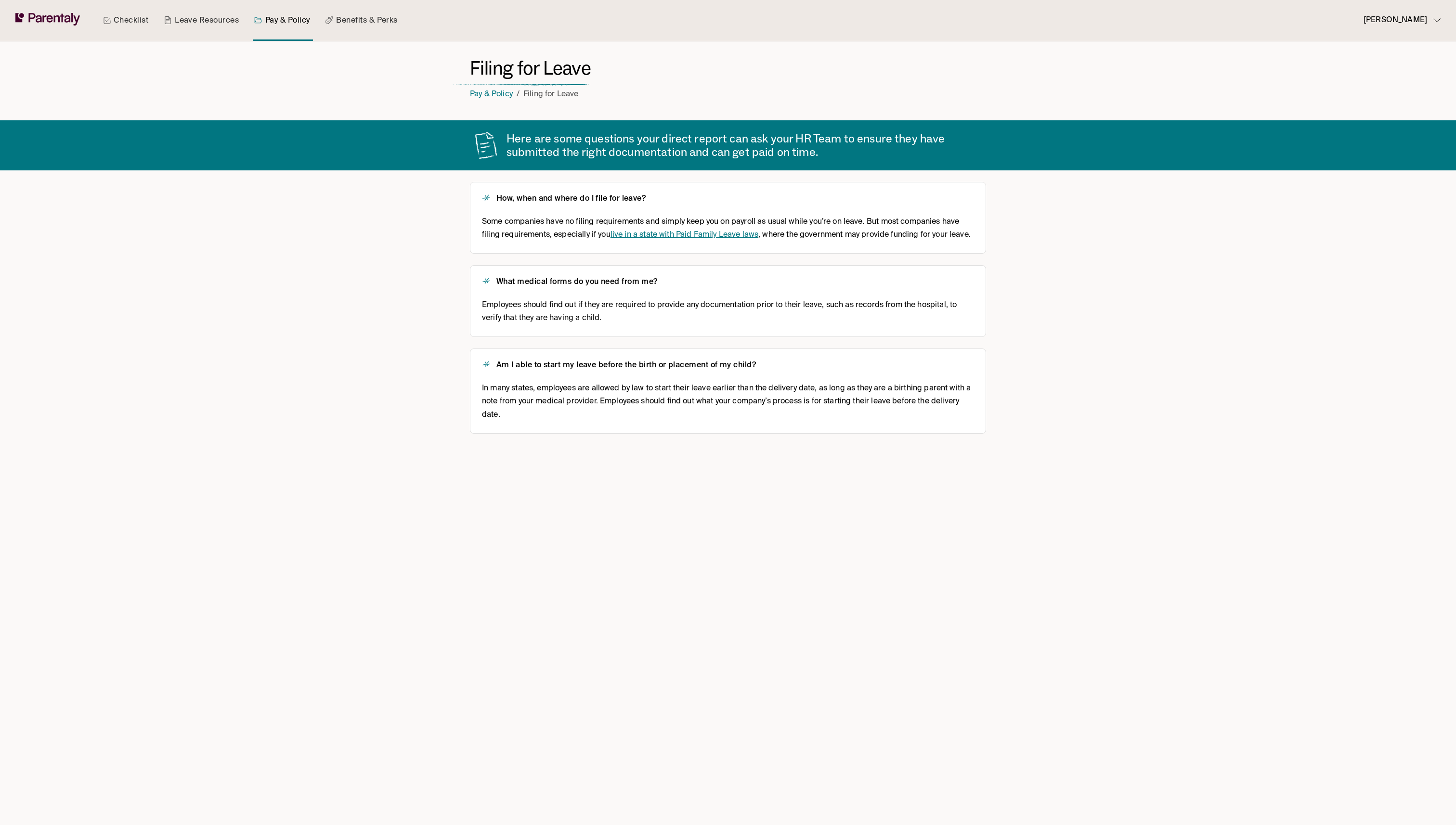
click at [276, 24] on link "Pay & Policy" at bounding box center [282, 20] width 59 height 41
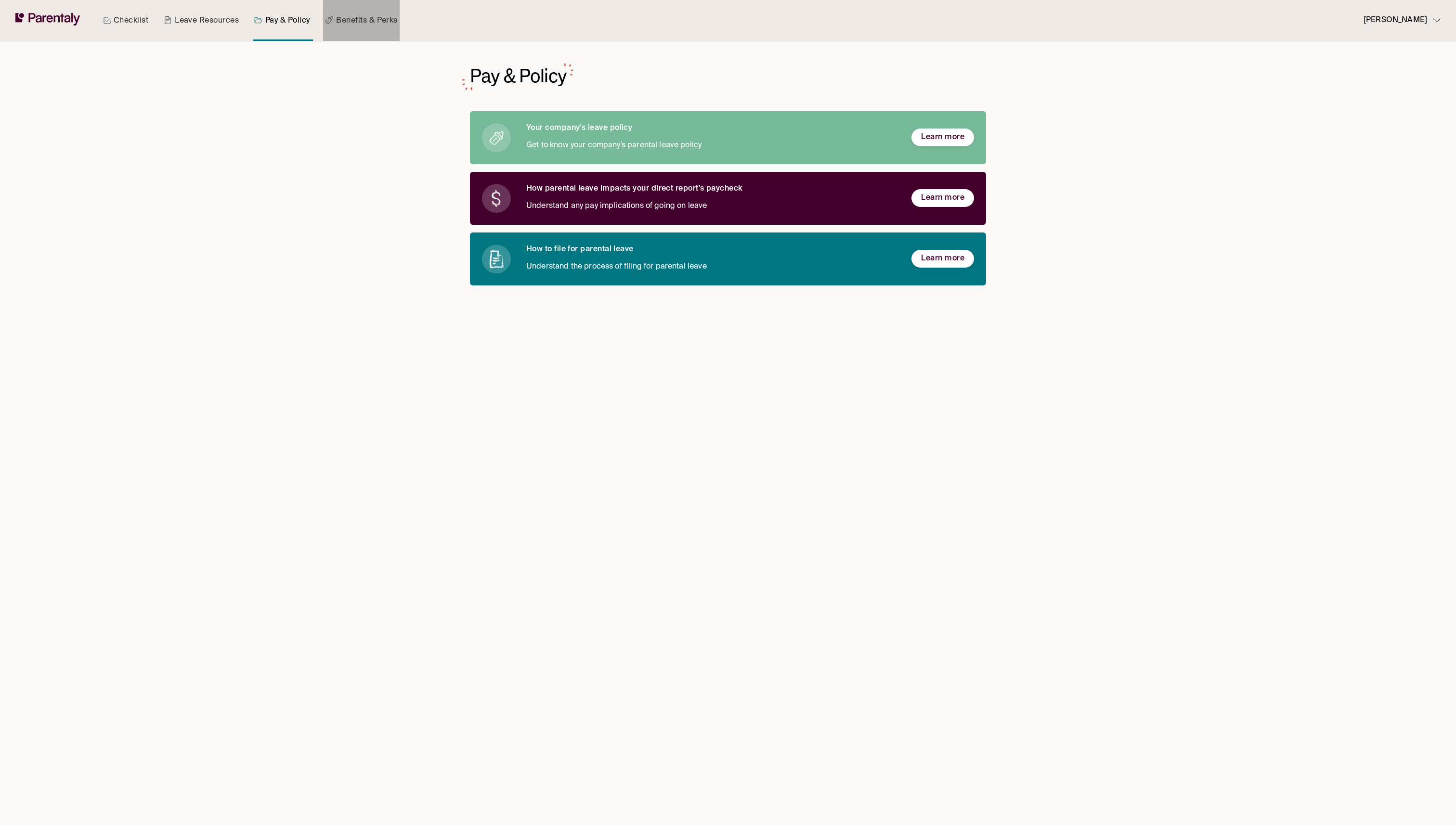
click at [386, 23] on link "Benefits & Perks" at bounding box center [361, 20] width 76 height 41
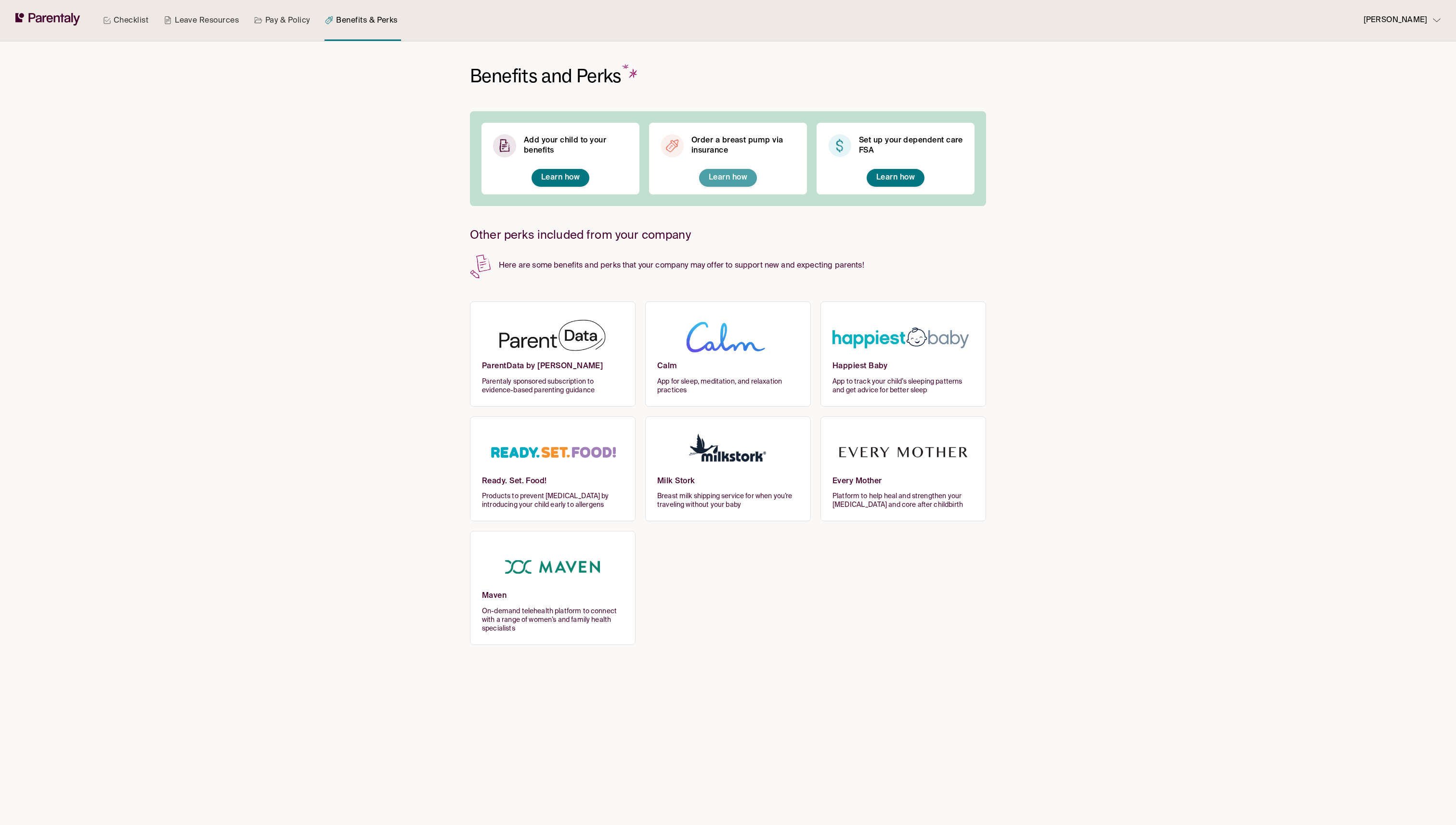
click at [728, 181] on span "Learn how" at bounding box center [728, 177] width 38 height 8
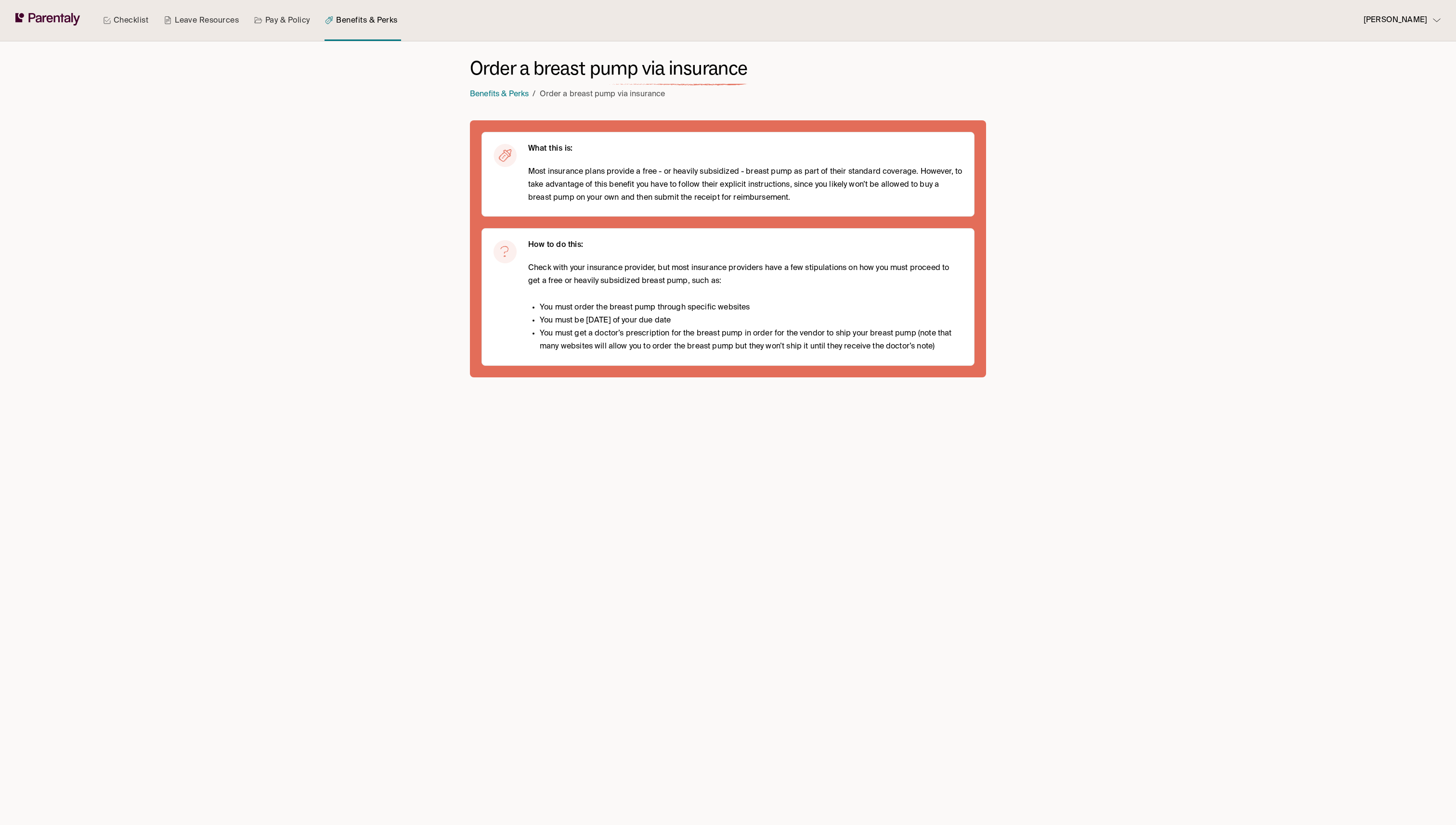
click at [644, 226] on div "What this is: Most insurance plans provide a free - or heavily subsidized - bre…" at bounding box center [728, 248] width 516 height 257
click at [368, 16] on link "Benefits & Perks" at bounding box center [361, 20] width 76 height 41
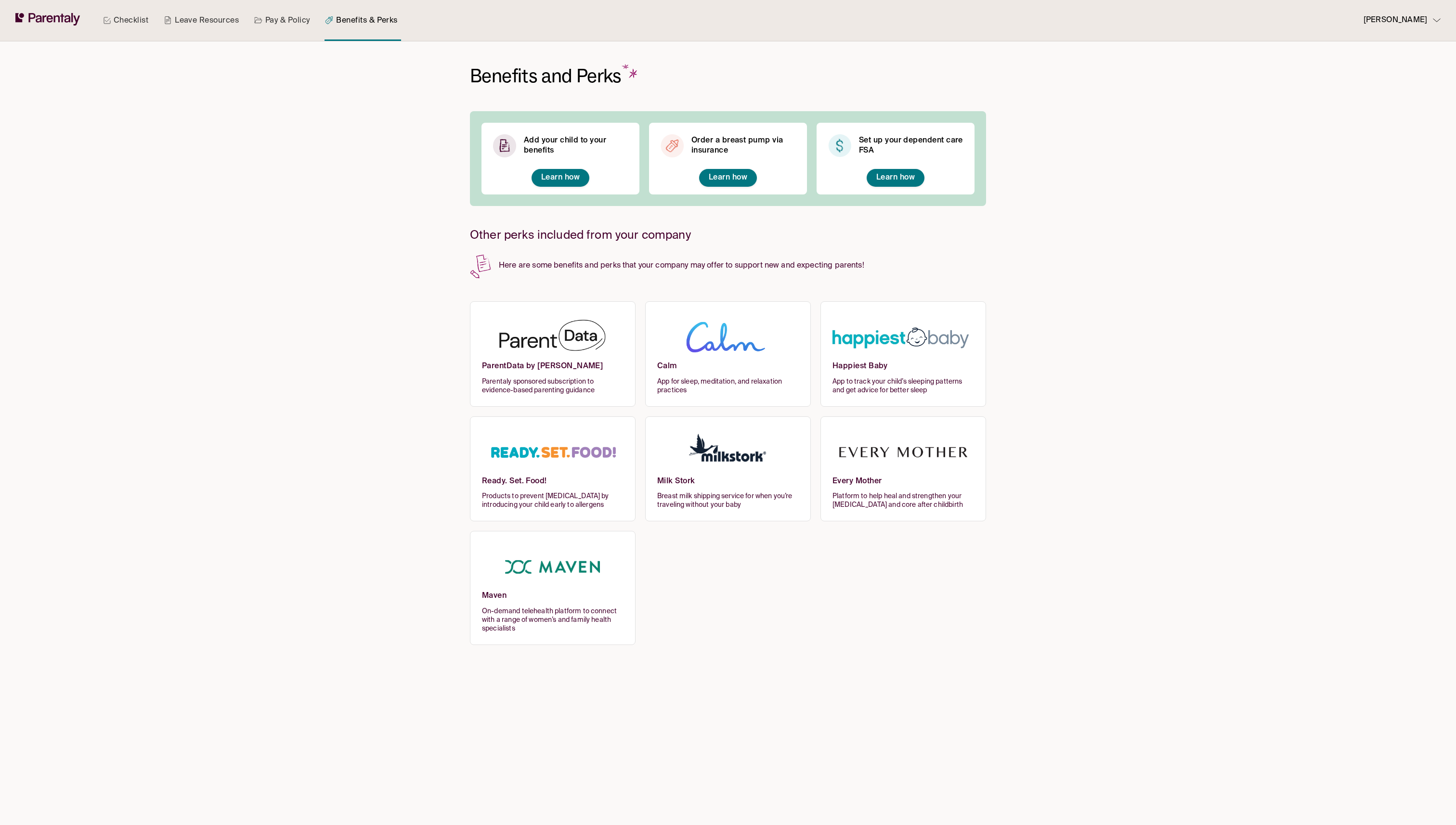
click at [728, 155] on h6 "Set up your dependent care FSA" at bounding box center [911, 146] width 104 height 20
click at [728, 168] on div "Set up your dependent care FSA Learn how" at bounding box center [895, 159] width 158 height 72
click at [728, 180] on span "Learn how" at bounding box center [895, 177] width 38 height 8
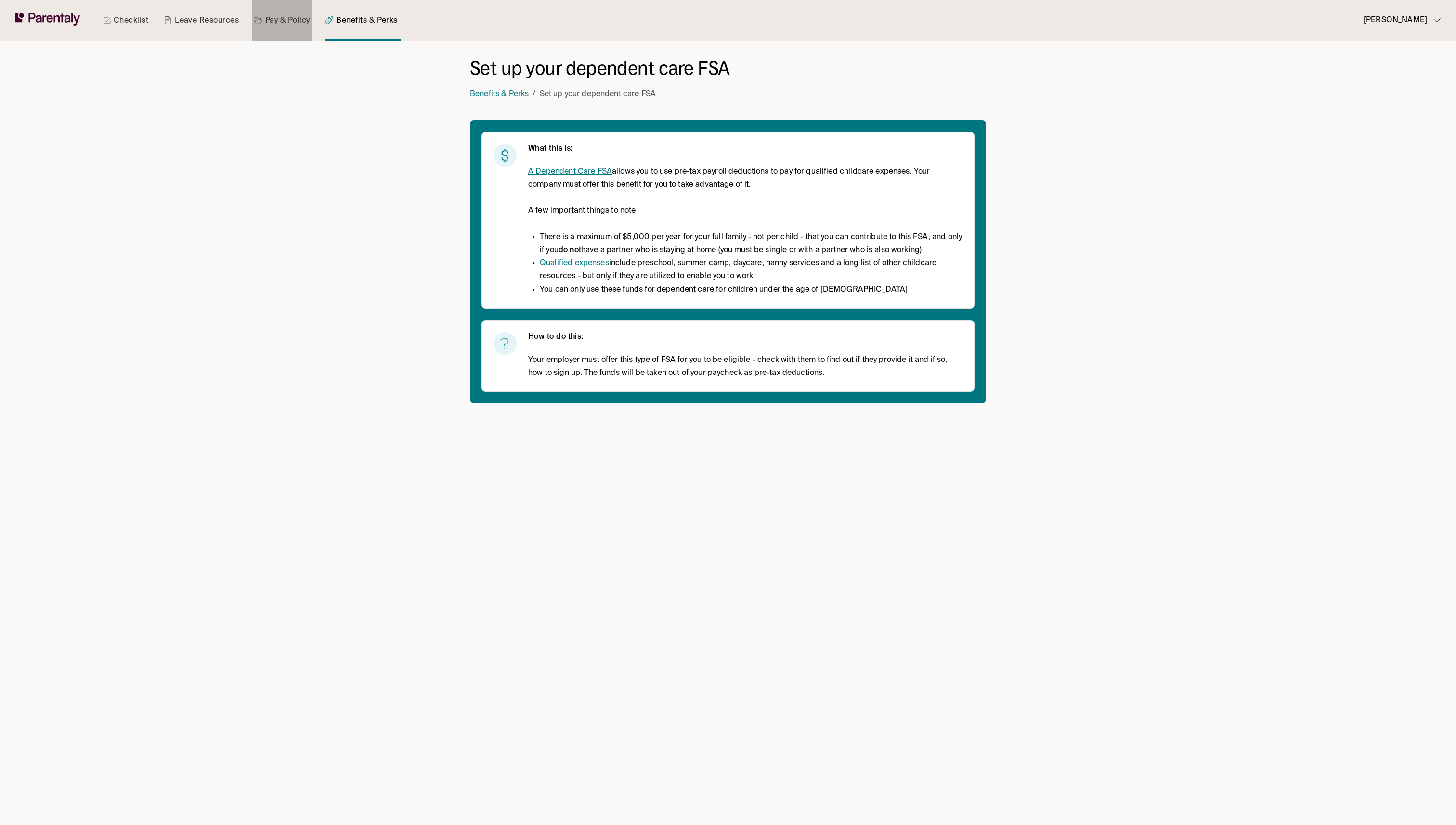
click at [308, 14] on link "Pay & Policy" at bounding box center [282, 20] width 59 height 41
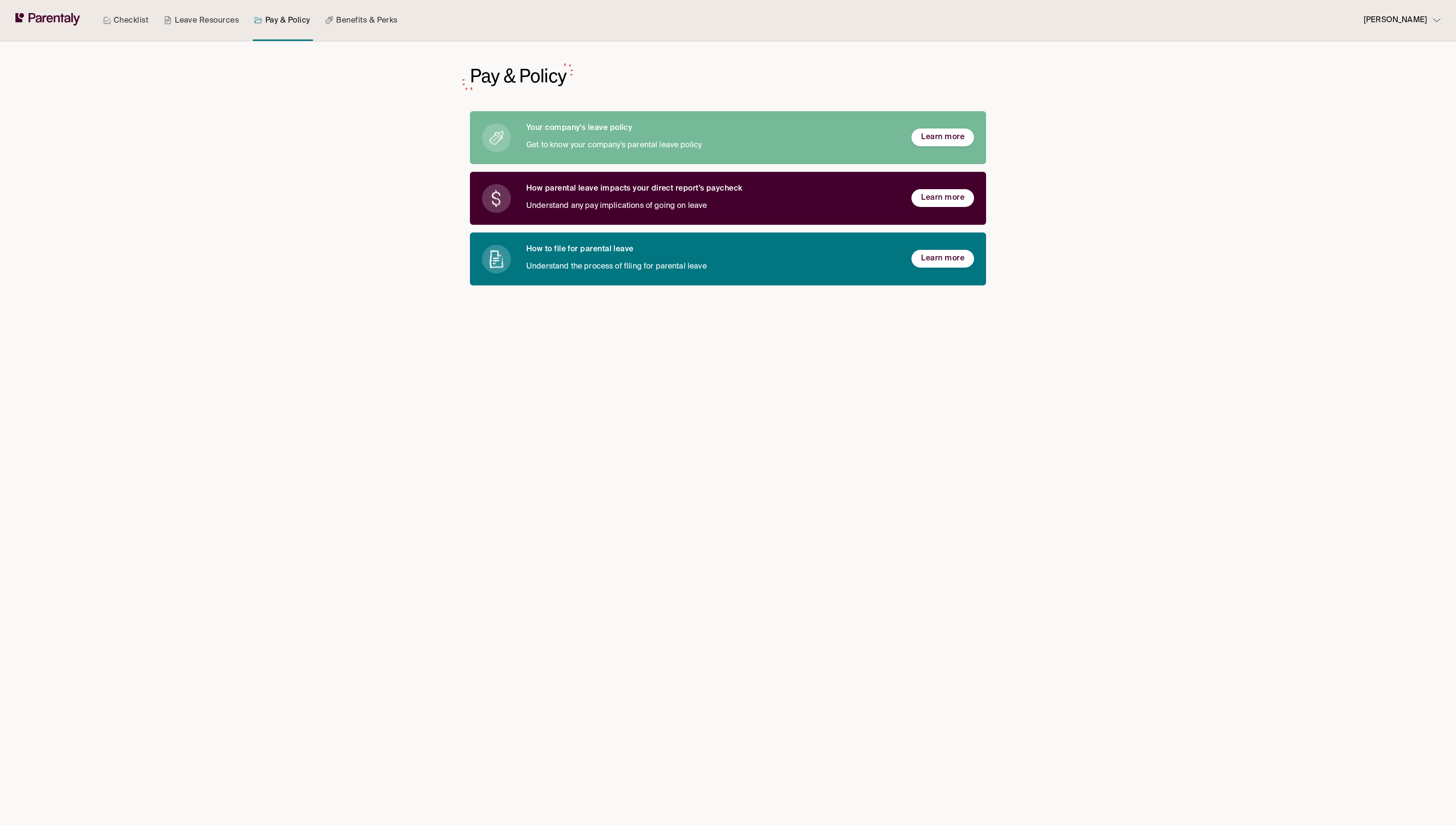
click at [377, 28] on link "Benefits & Perks" at bounding box center [361, 20] width 76 height 41
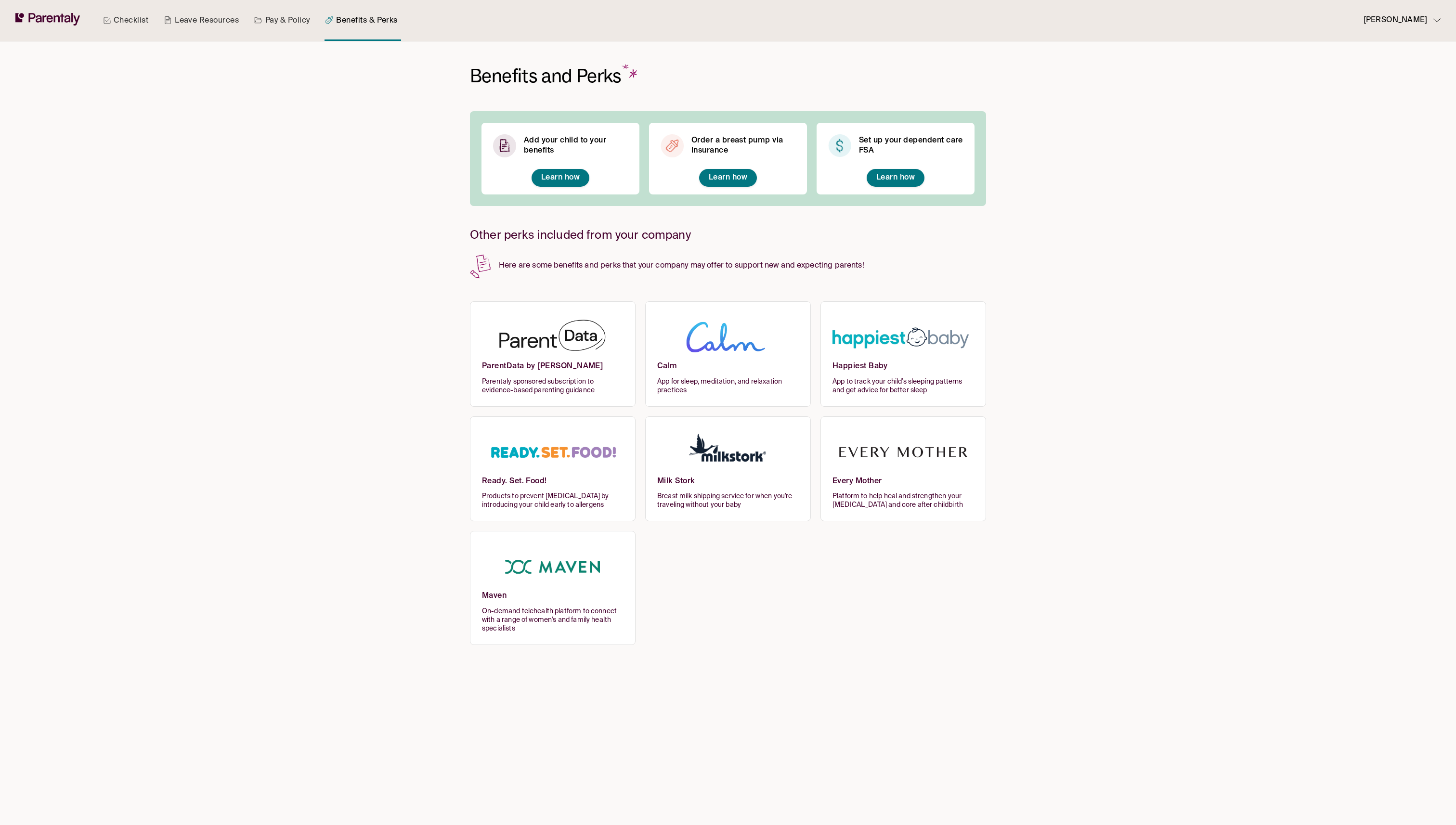
click at [377, 28] on link "Benefits & Perks" at bounding box center [361, 20] width 76 height 41
click at [558, 184] on button "Learn how" at bounding box center [561, 177] width 58 height 18
click at [511, 155] on img at bounding box center [505, 145] width 23 height 23
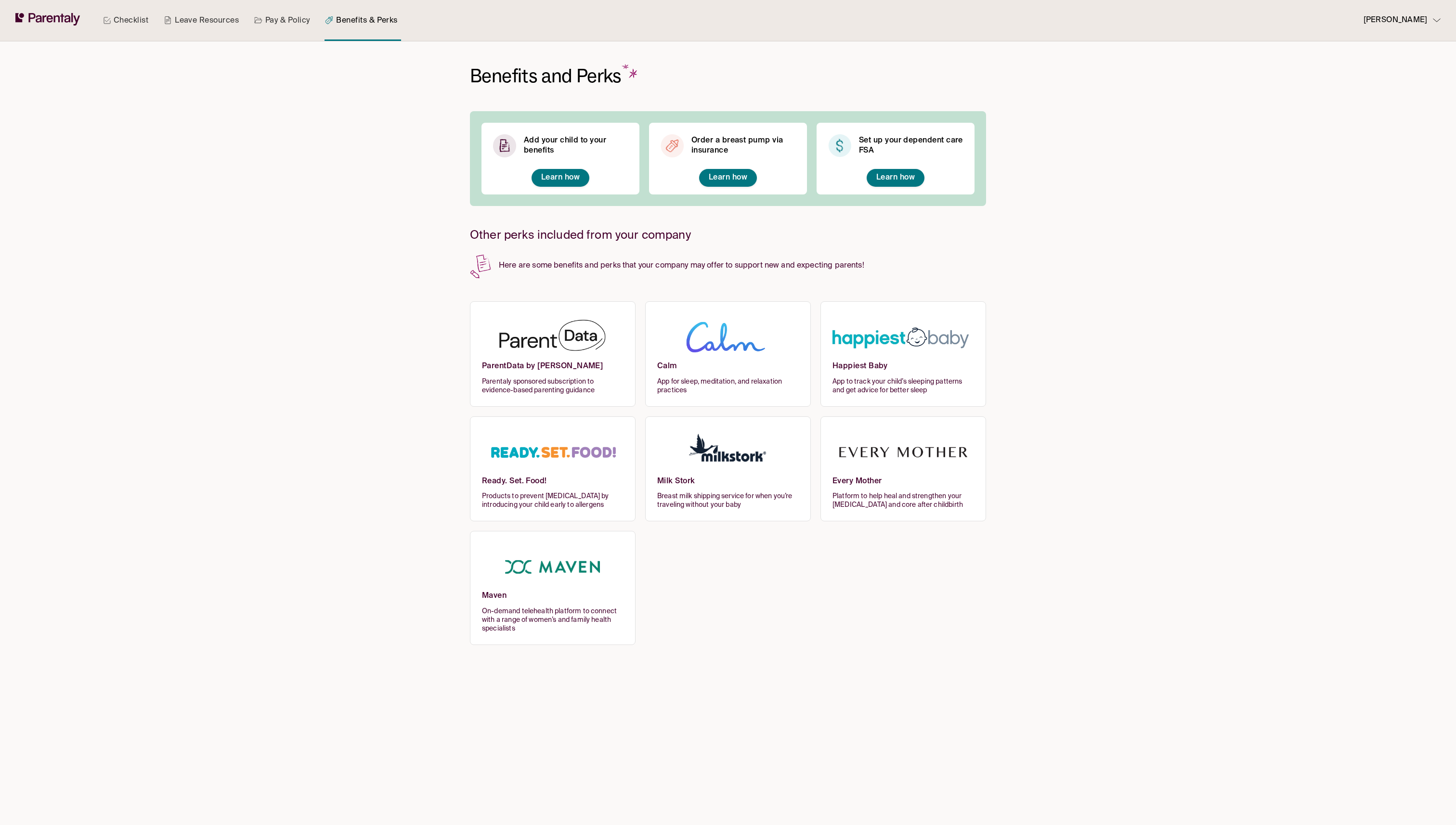
click at [502, 143] on img at bounding box center [505, 145] width 23 height 23
click at [575, 183] on button "Learn how" at bounding box center [561, 177] width 58 height 18
click at [728, 3] on button "Lucy James" at bounding box center [1398, 20] width 85 height 41
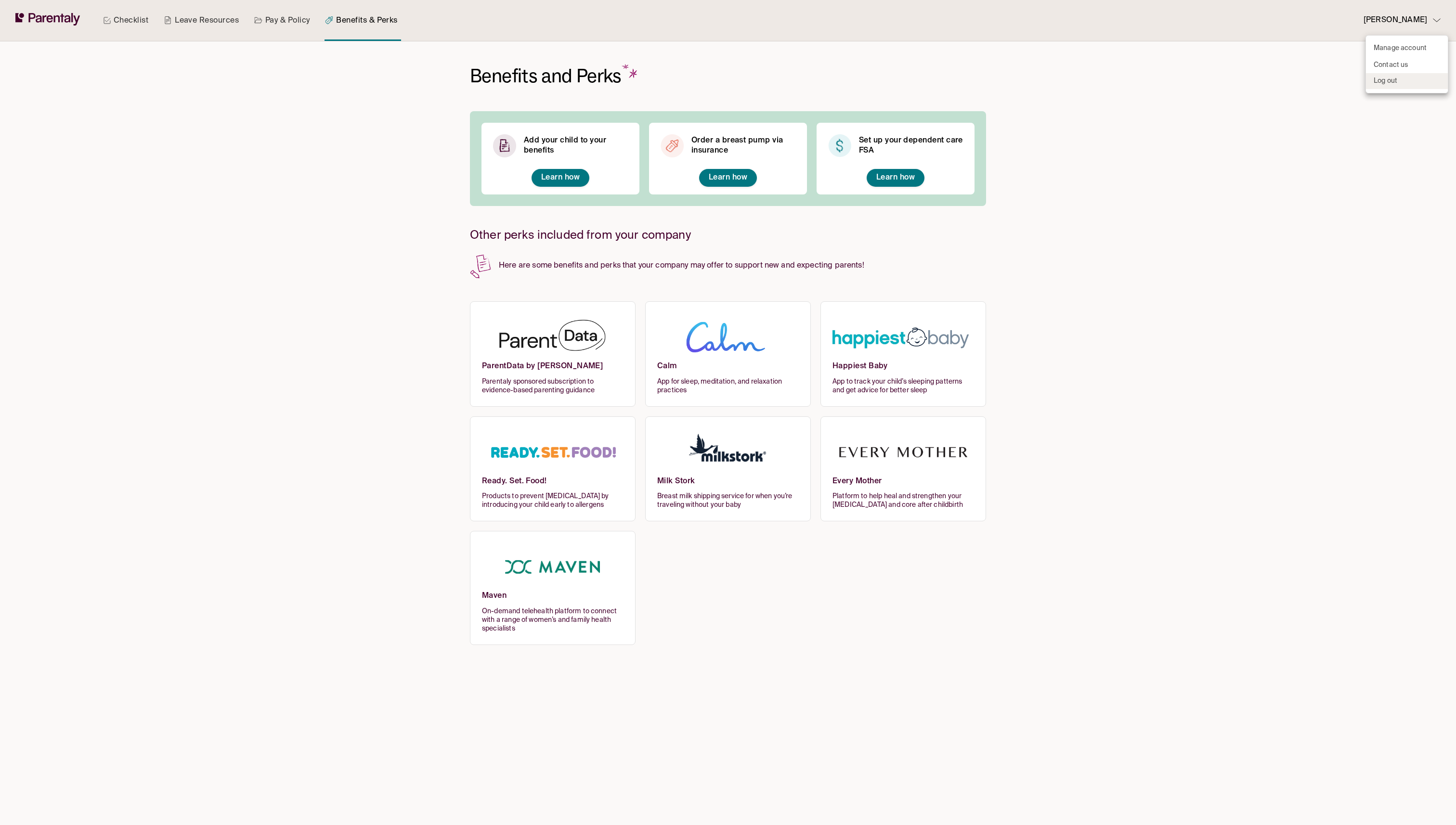
click at [728, 81] on p "Log out" at bounding box center [1386, 81] width 24 height 10
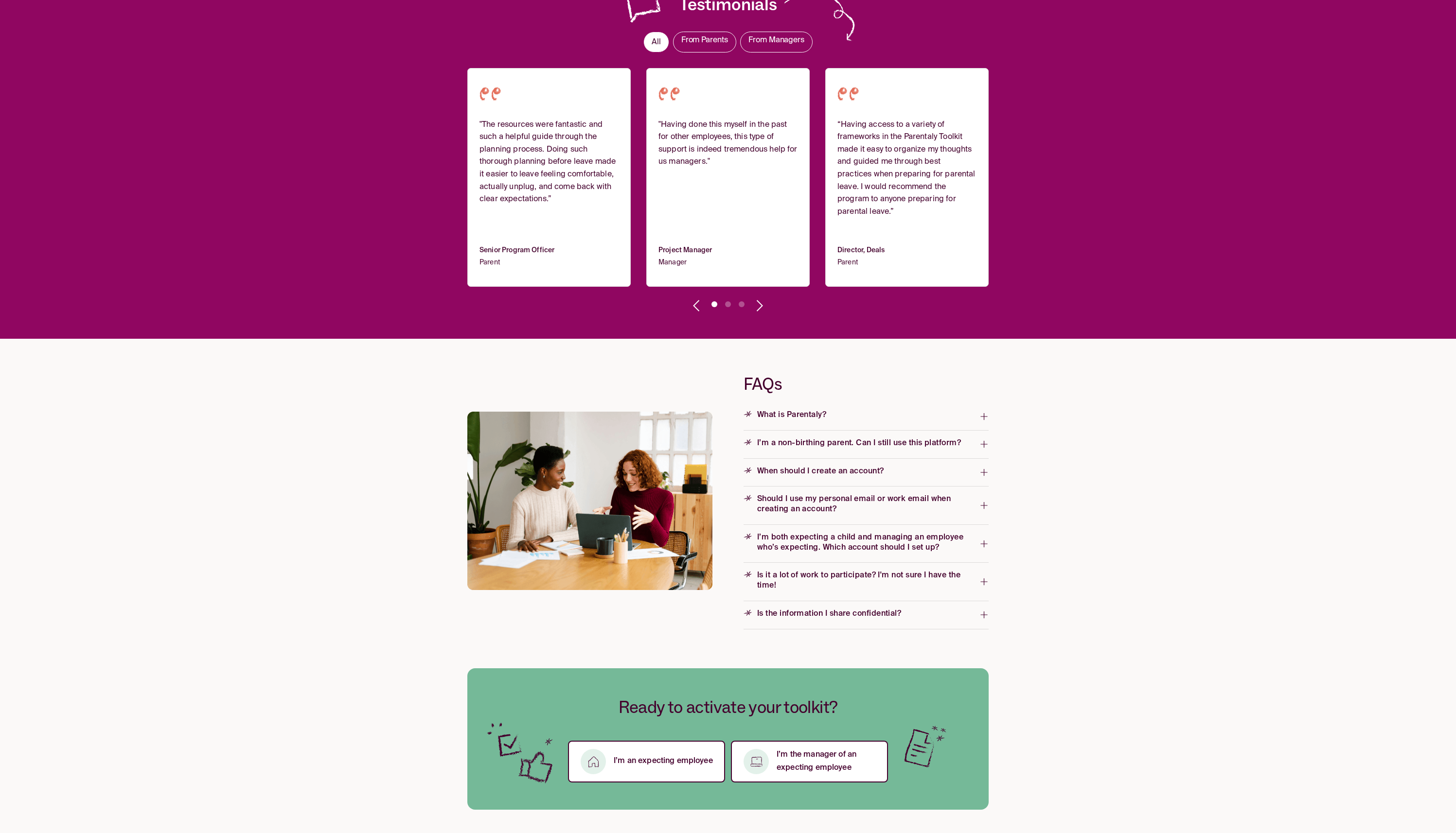
scroll to position [1156, 0]
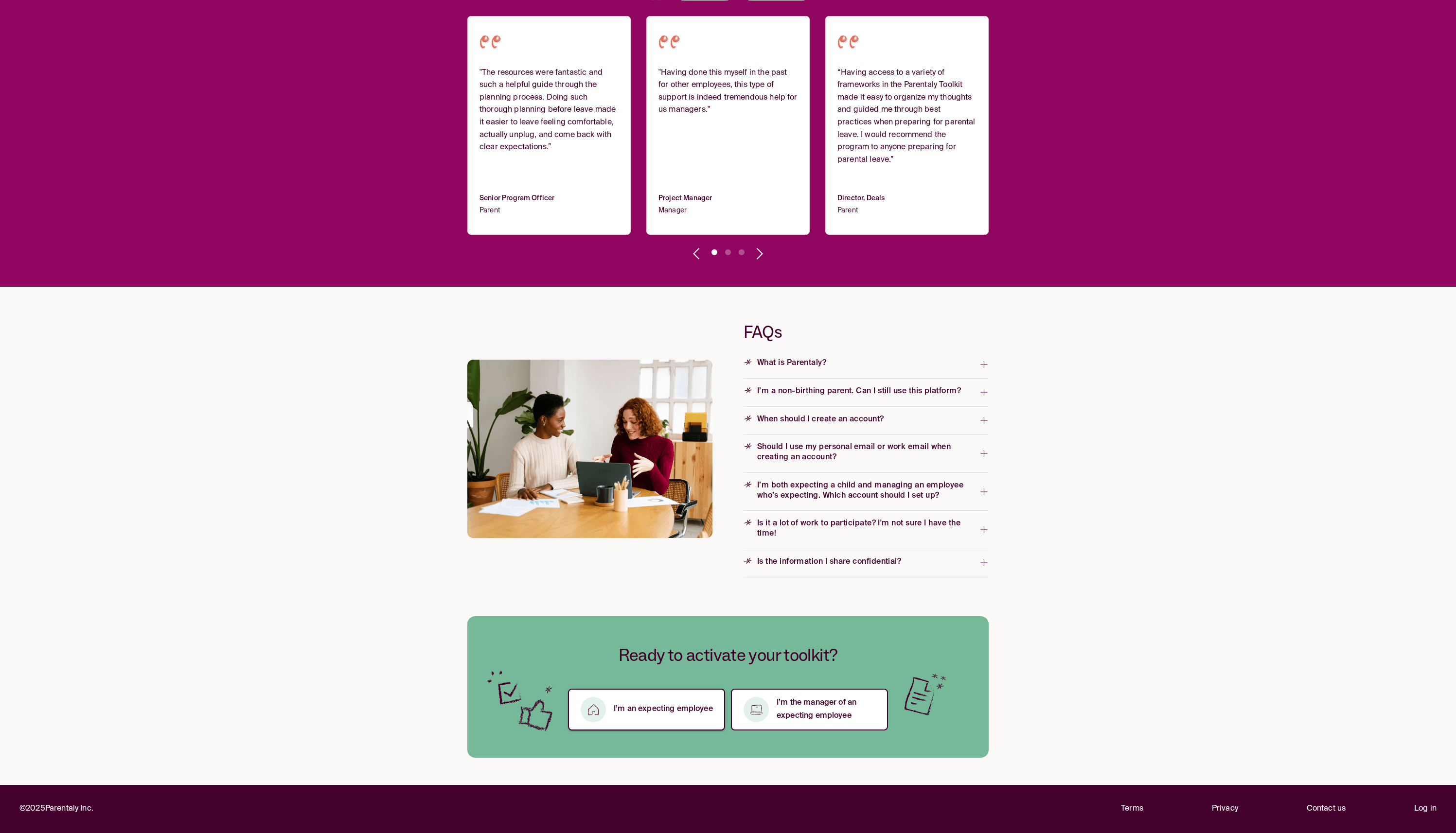
click at [665, 713] on p "I’m an expecting employee" at bounding box center [664, 709] width 99 height 13
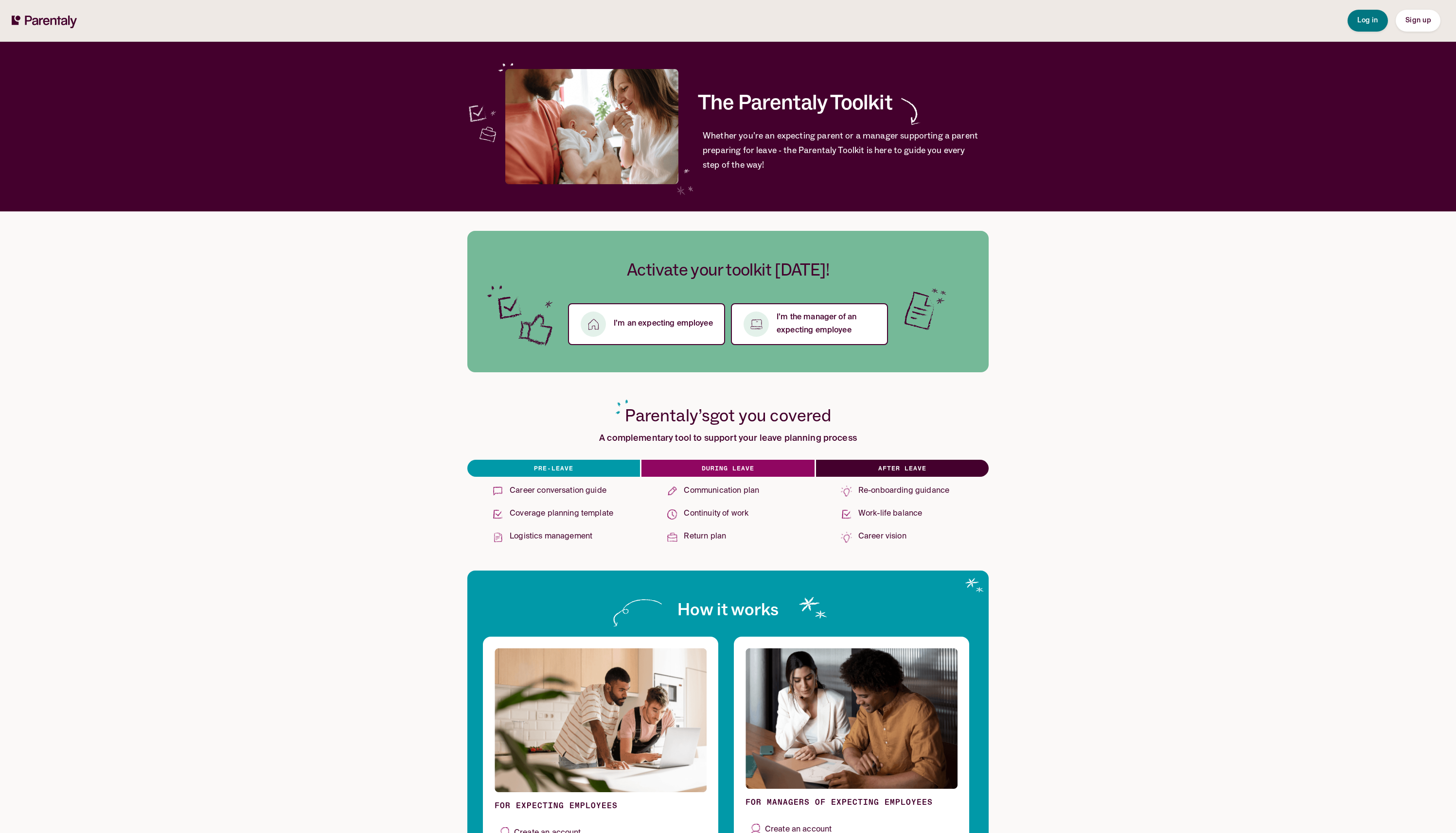
click at [1414, 17] on span "Sign up" at bounding box center [1418, 21] width 26 height 7
